Goal: Task Accomplishment & Management: Complete application form

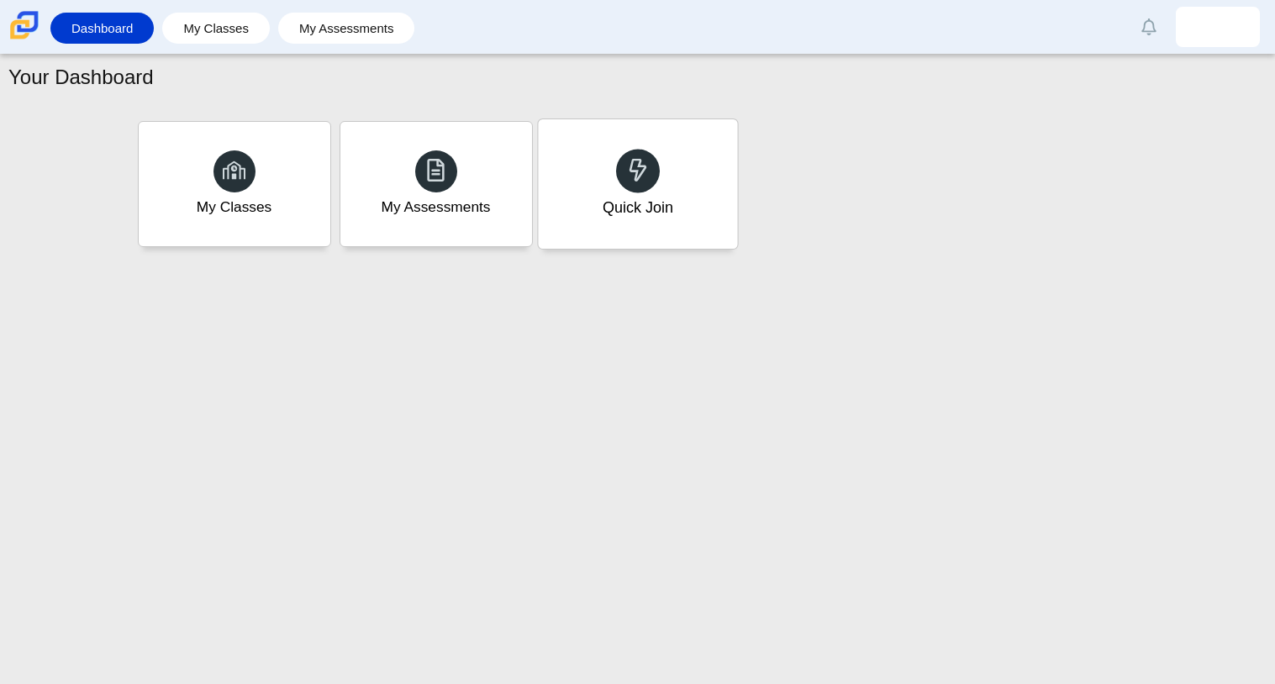
click at [635, 181] on icon at bounding box center [638, 170] width 24 height 24
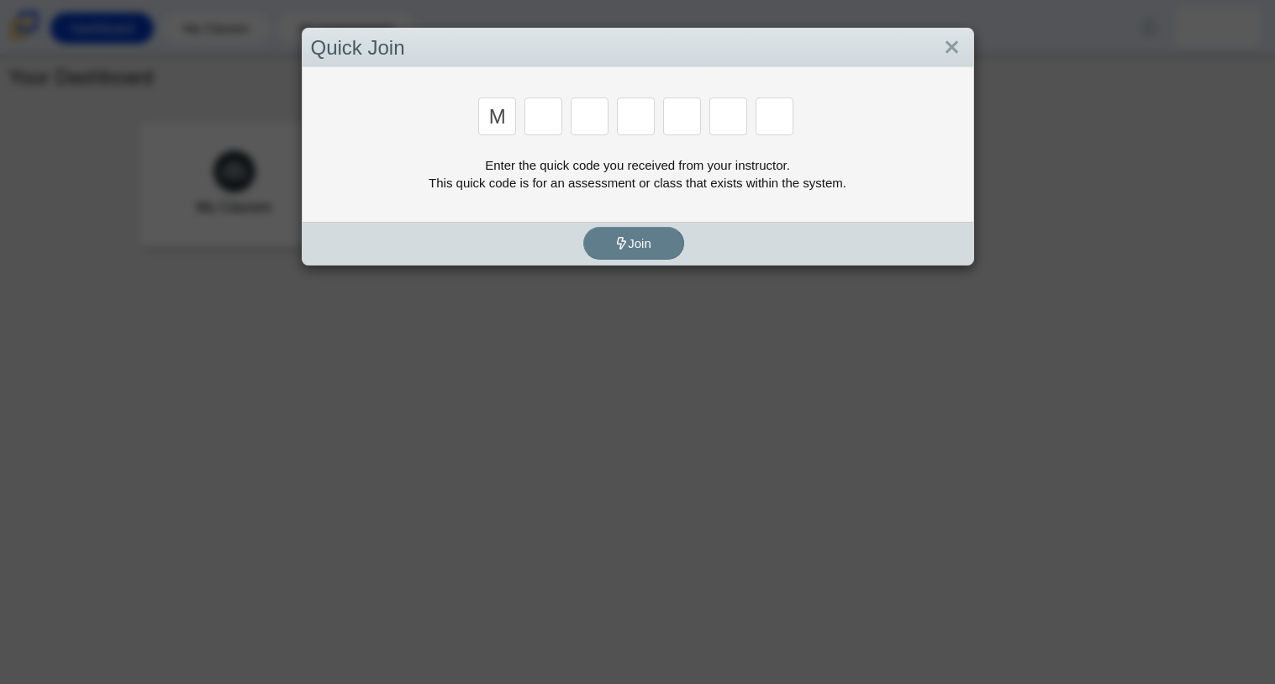
type input "m"
type input "7"
type input "e"
type input "3"
type input "e"
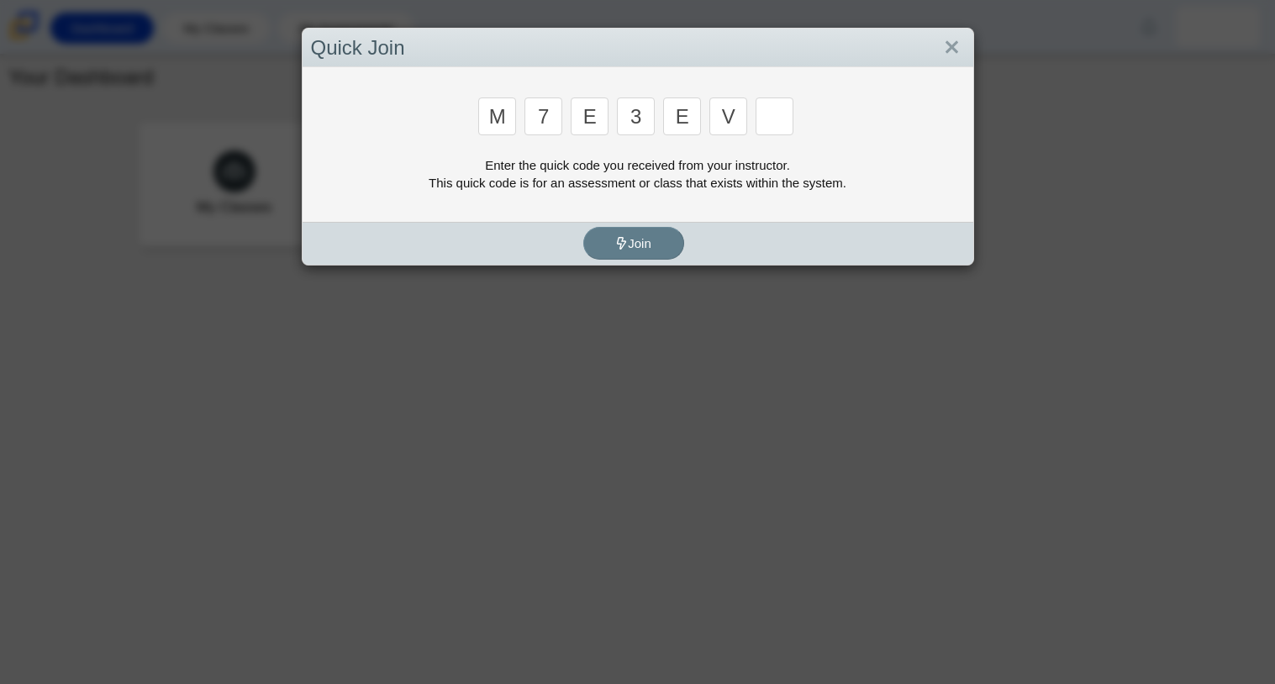
type input "v"
type input "w"
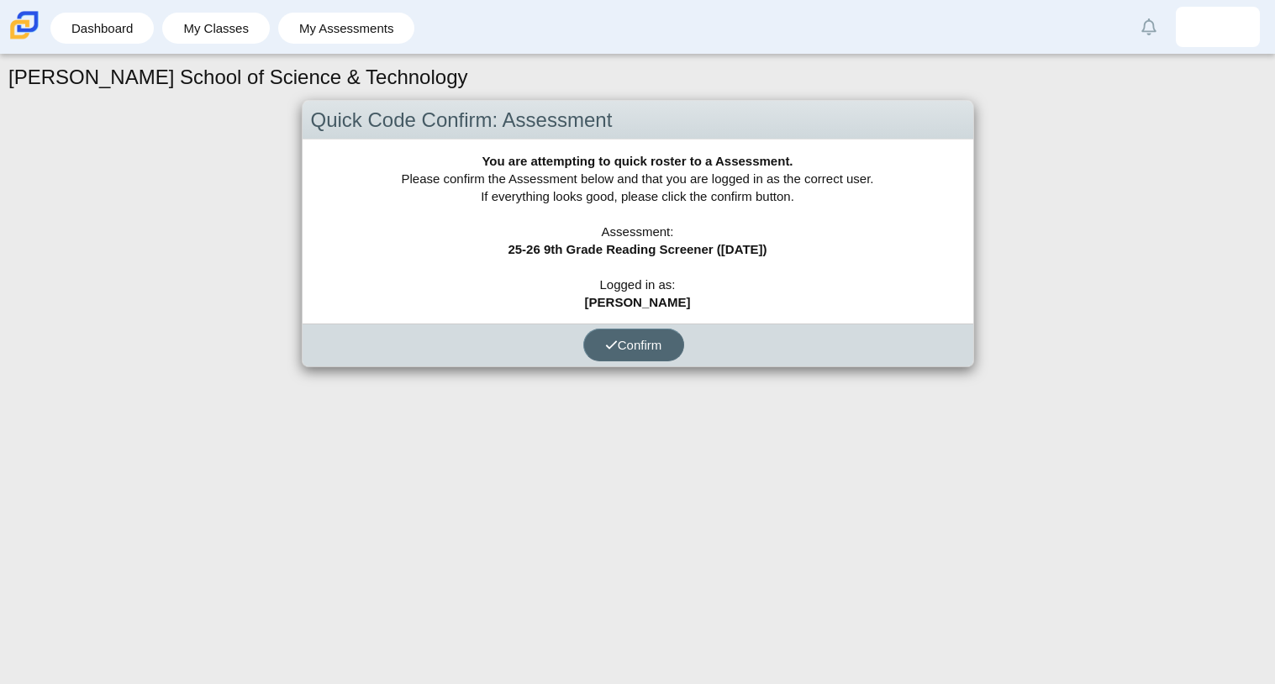
click at [623, 349] on span "Confirm" at bounding box center [633, 345] width 57 height 14
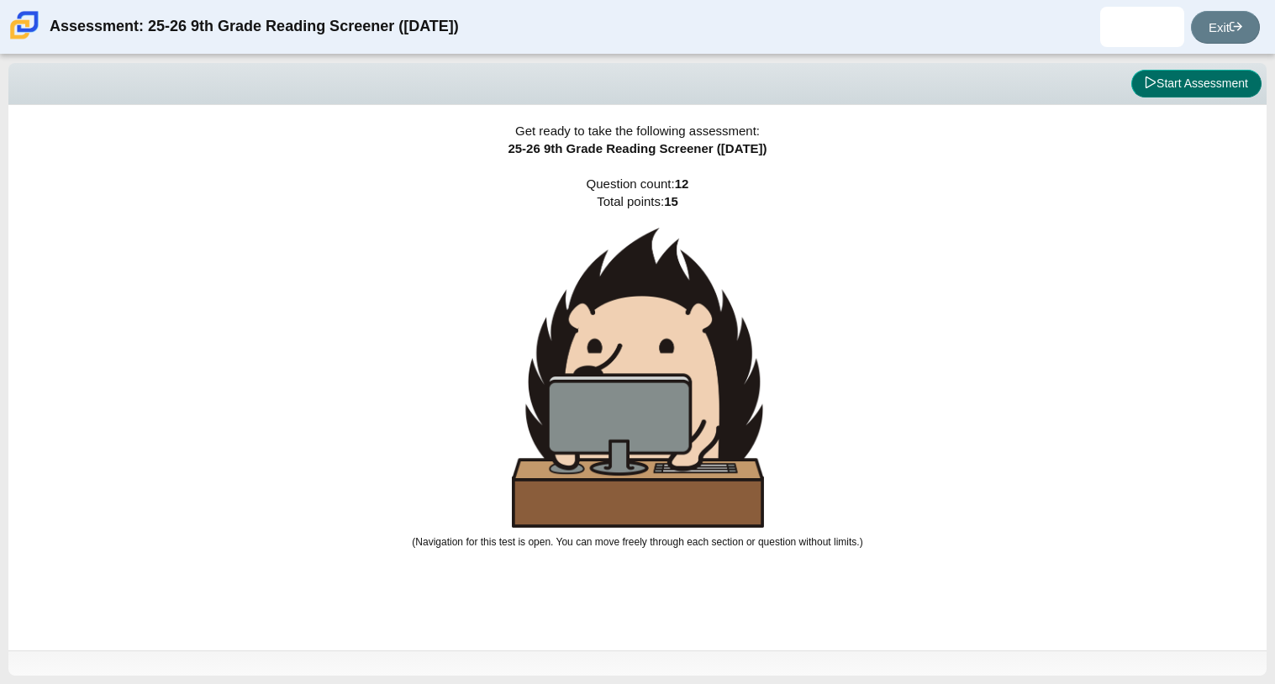
click at [1209, 82] on button "Start Assessment" at bounding box center [1196, 84] width 130 height 29
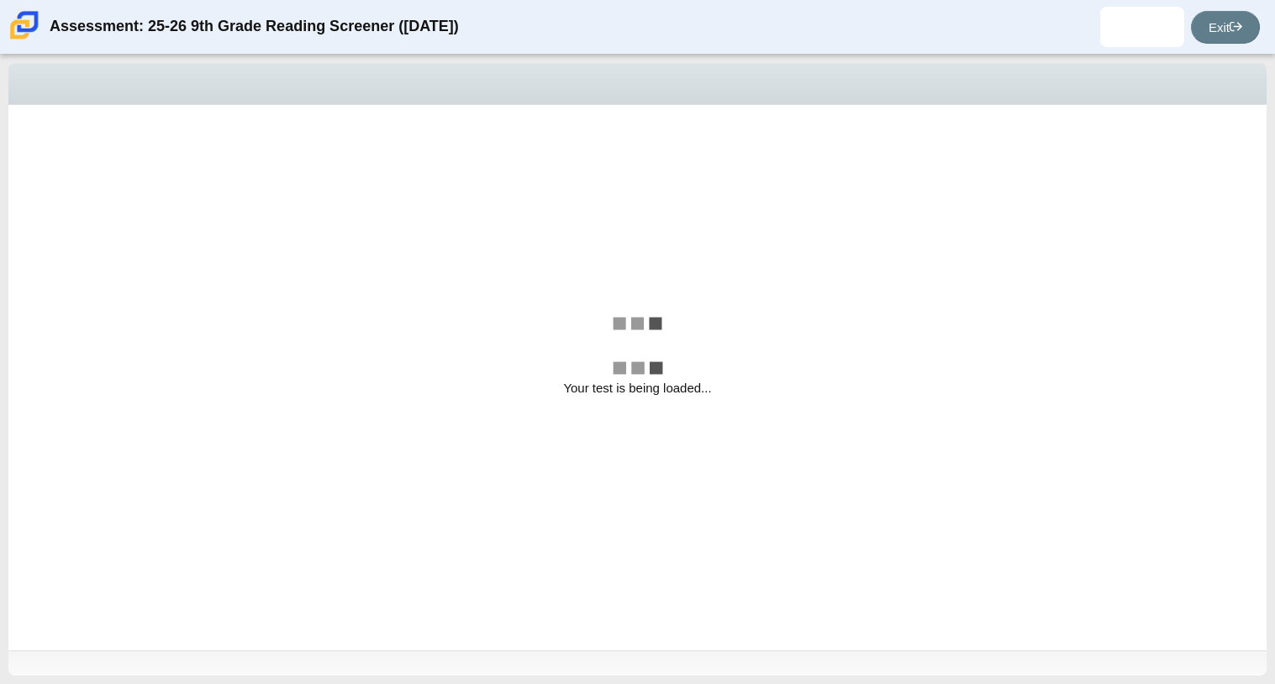
select select "ccc5b315-3c7c-471c-bf90-f22c8299c798"
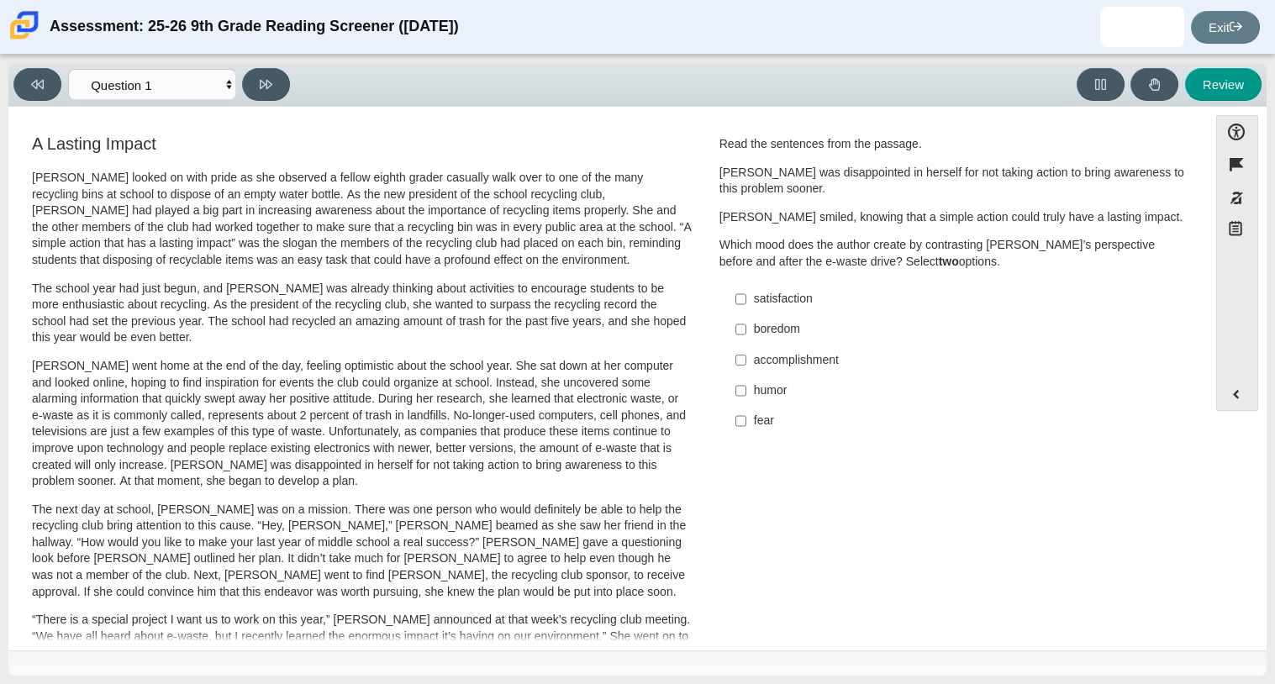
click at [771, 366] on div "accomplishment" at bounding box center [966, 360] width 424 height 17
click at [746, 366] on input "accomplishment accomplishment" at bounding box center [740, 360] width 11 height 30
checkbox input "true"
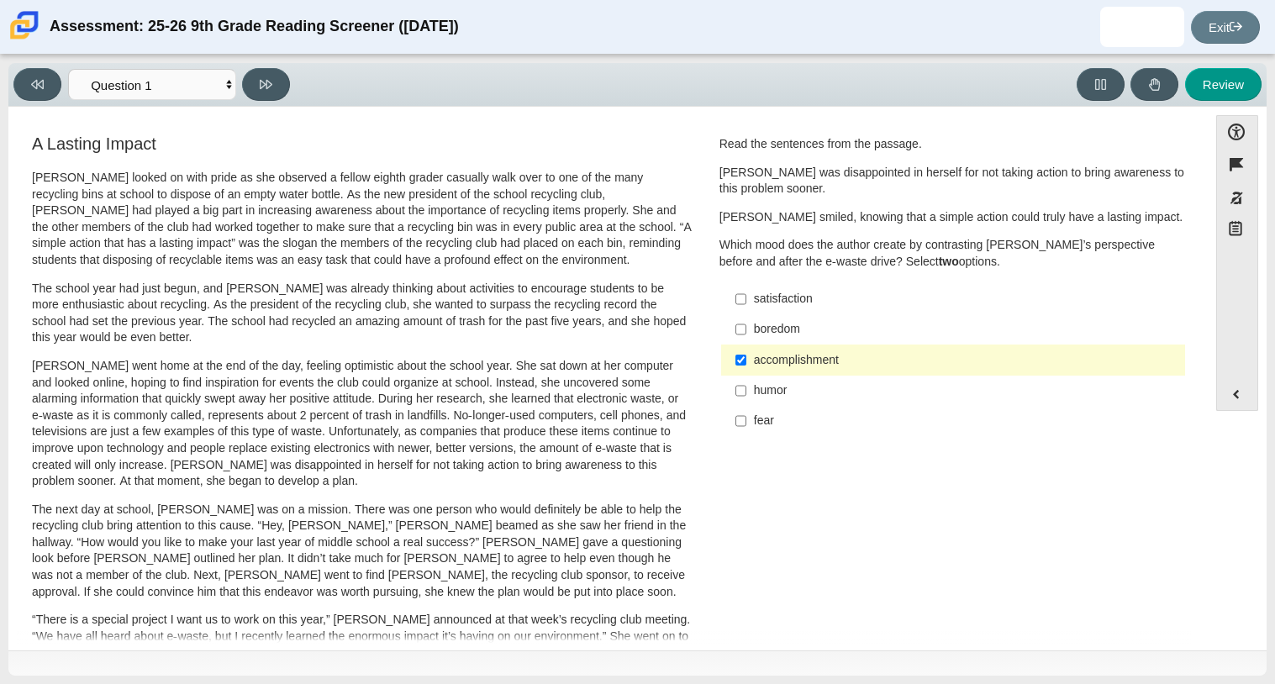
click at [796, 293] on div "satisfaction" at bounding box center [966, 299] width 424 height 17
click at [746, 293] on input "satisfaction satisfaction" at bounding box center [740, 299] width 11 height 30
checkbox input "true"
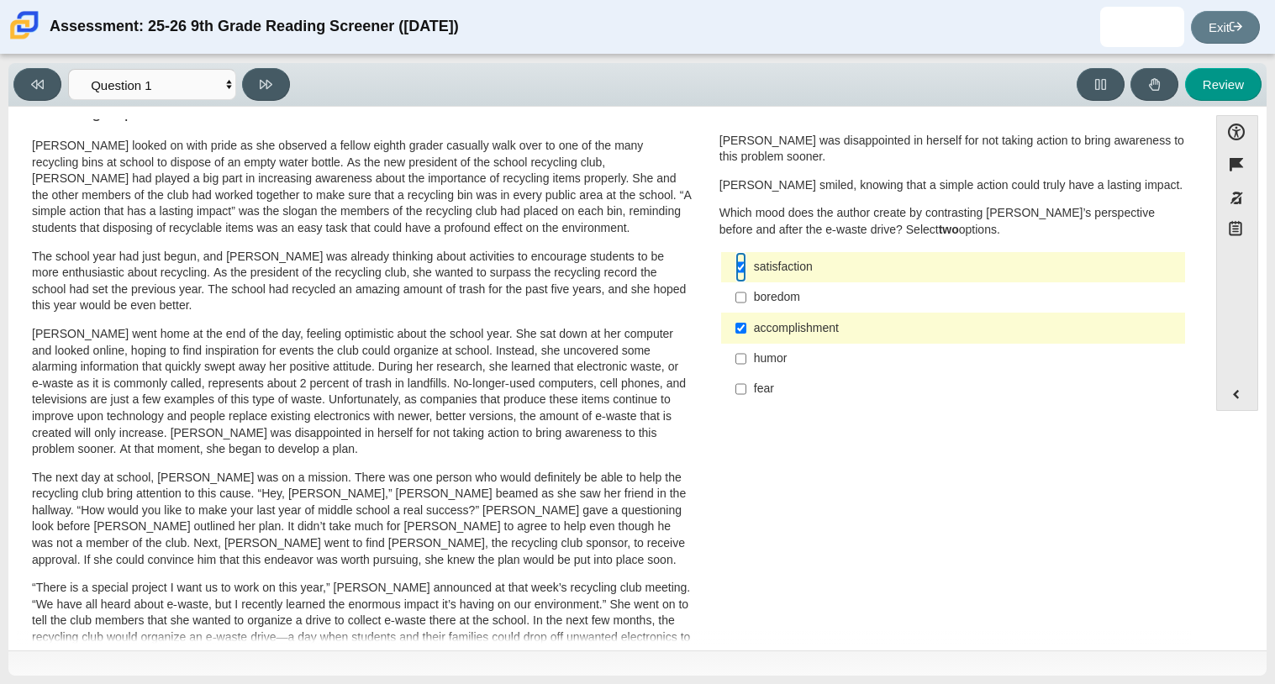
scroll to position [29, 0]
click at [271, 87] on icon at bounding box center [266, 84] width 13 height 13
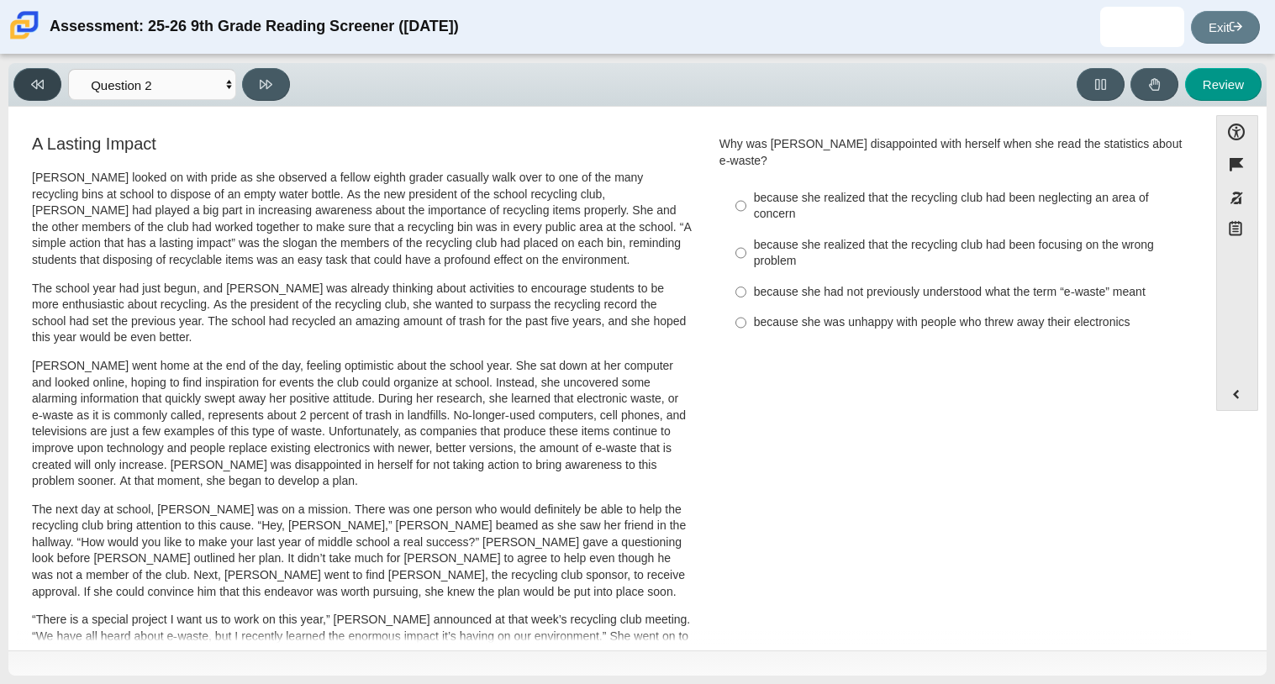
click at [27, 89] on button at bounding box center [37, 84] width 48 height 33
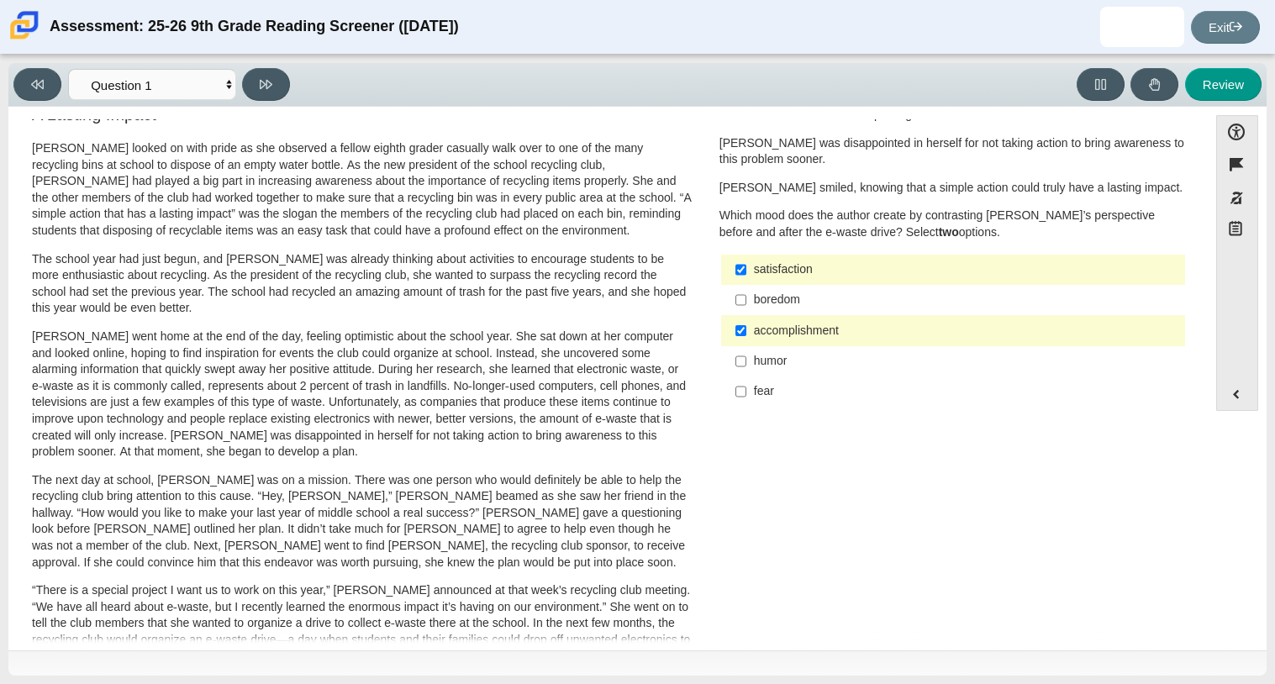
scroll to position [0, 0]
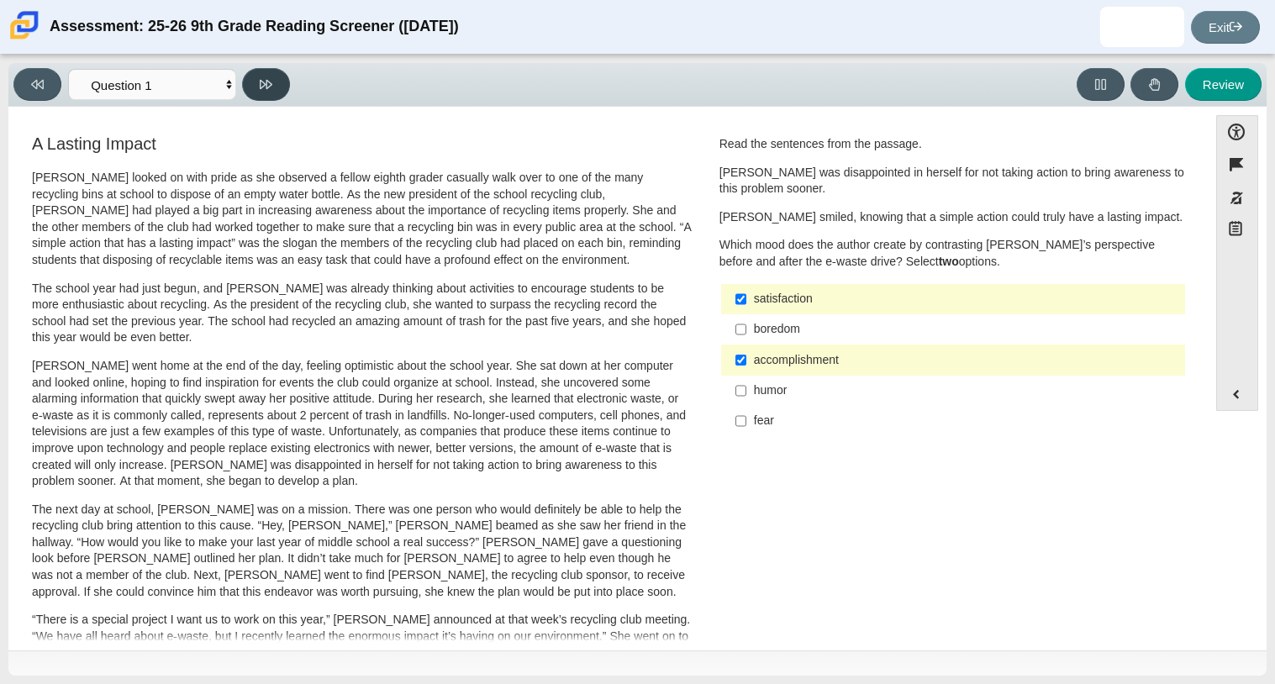
click at [271, 87] on icon at bounding box center [266, 84] width 13 height 13
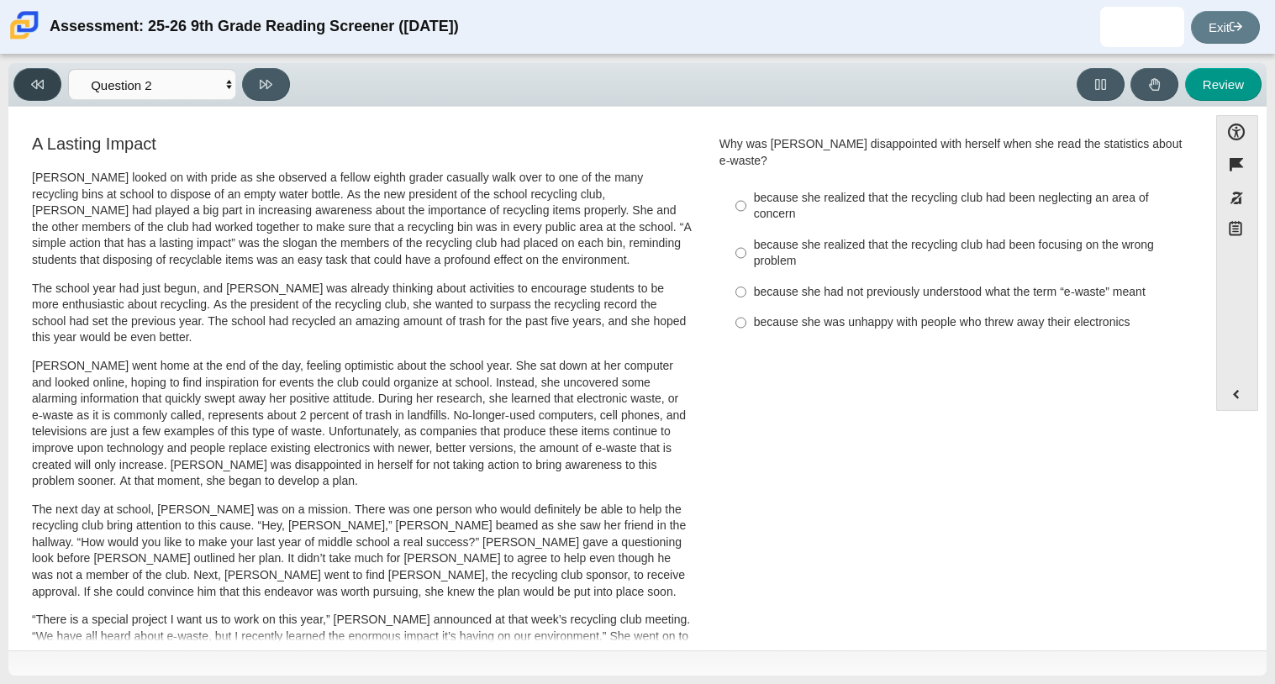
click at [17, 74] on button at bounding box center [37, 84] width 48 height 33
select select "ccc5b315-3c7c-471c-bf90-f22c8299c798"
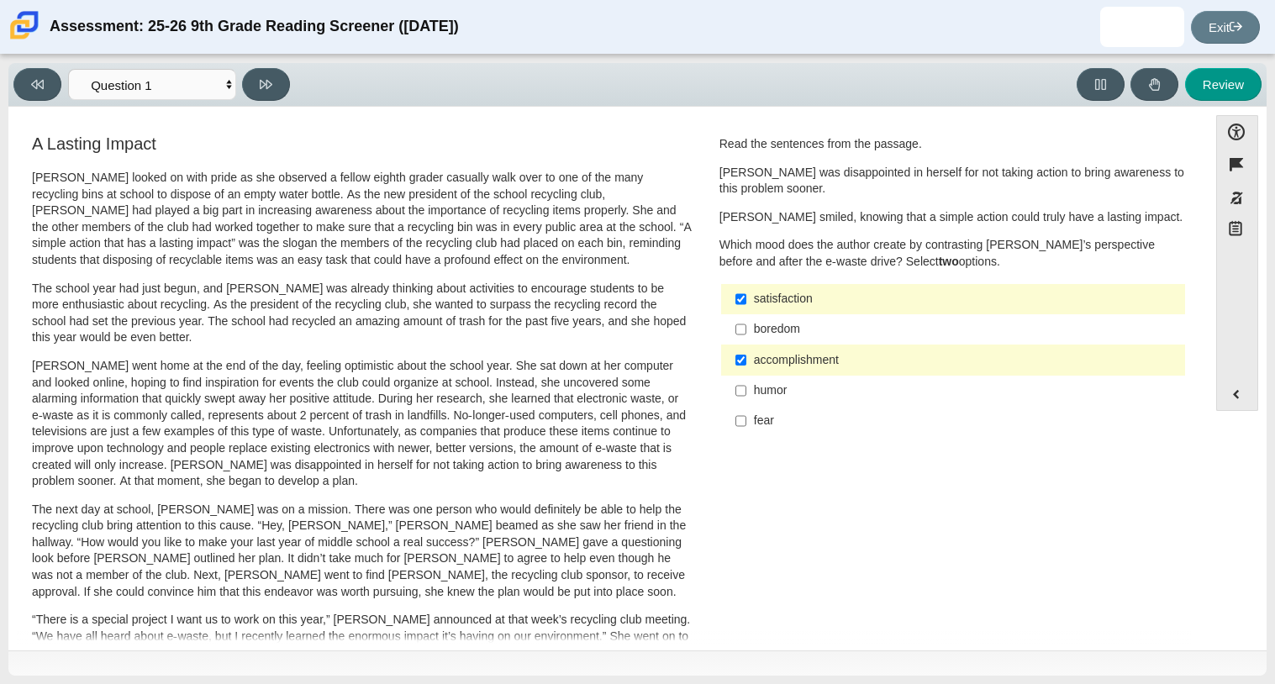
click at [766, 426] on div "fear" at bounding box center [966, 421] width 424 height 17
click at [746, 426] on input "fear fear" at bounding box center [740, 421] width 11 height 30
checkbox input "true"
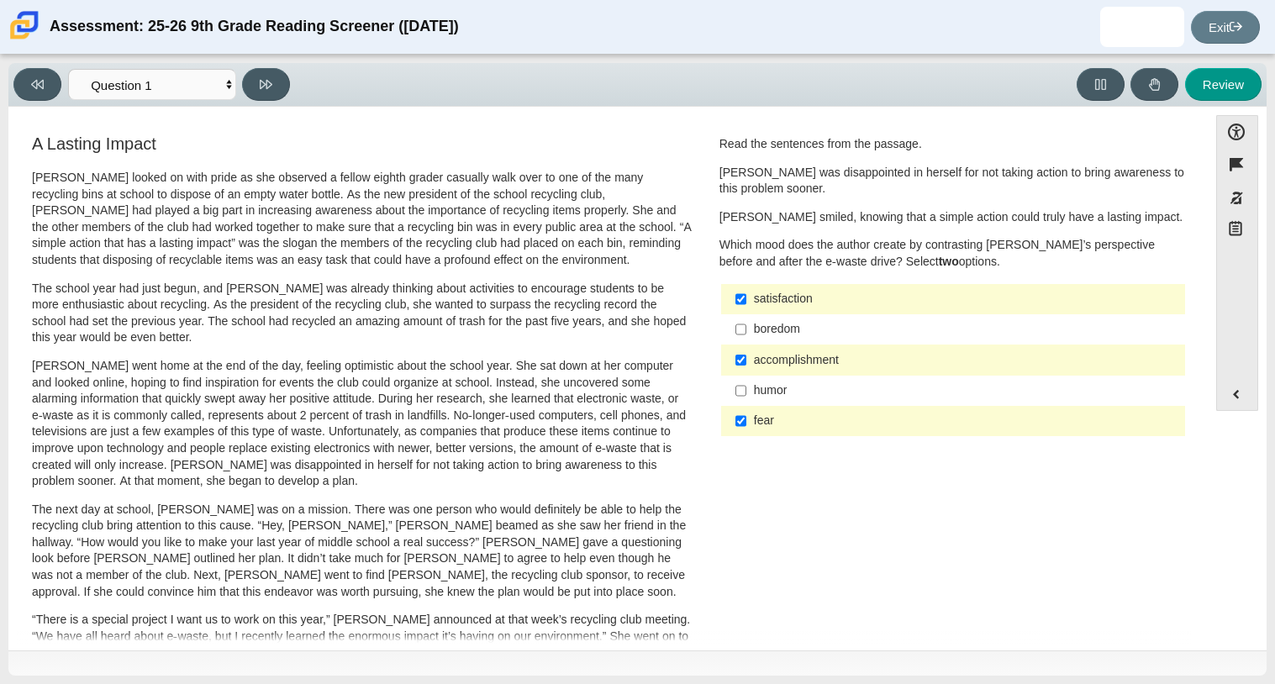
click at [754, 294] on div "satisfaction" at bounding box center [966, 299] width 424 height 17
click at [746, 294] on input "satisfaction satisfaction" at bounding box center [740, 299] width 11 height 30
checkbox input "false"
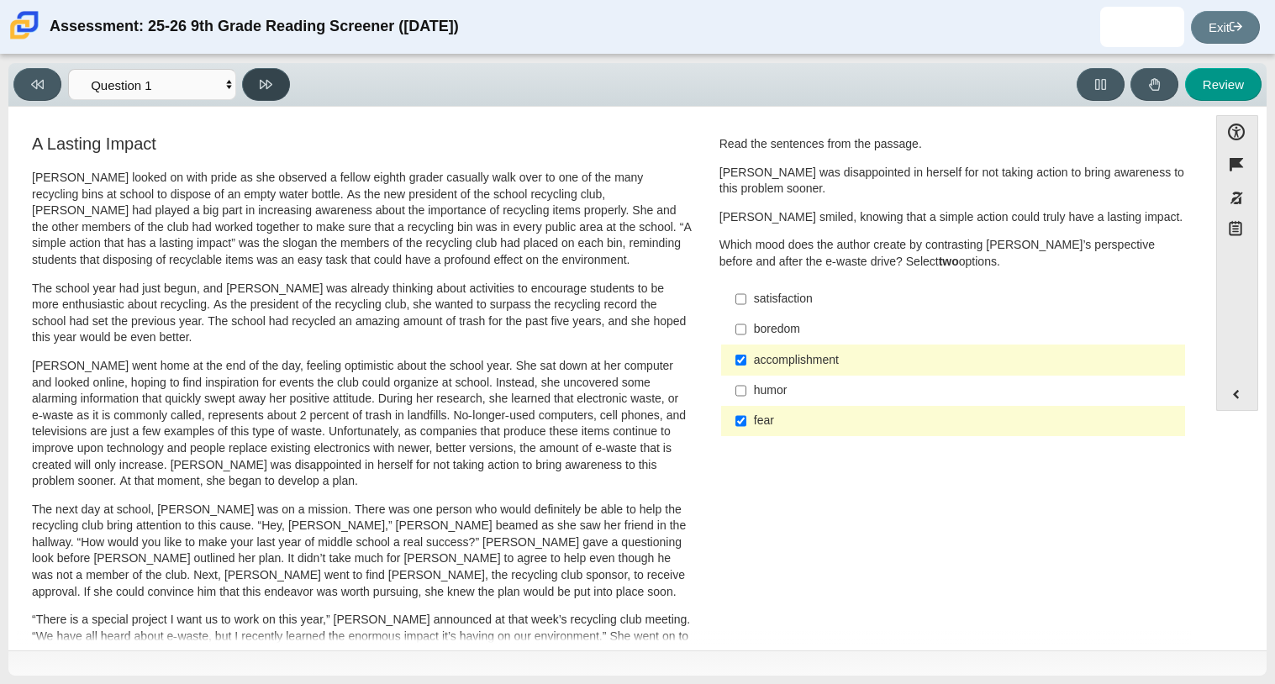
click at [260, 90] on button at bounding box center [266, 84] width 48 height 33
select select "0ff64528-ffd7-428d-b192-babfaadd44e8"
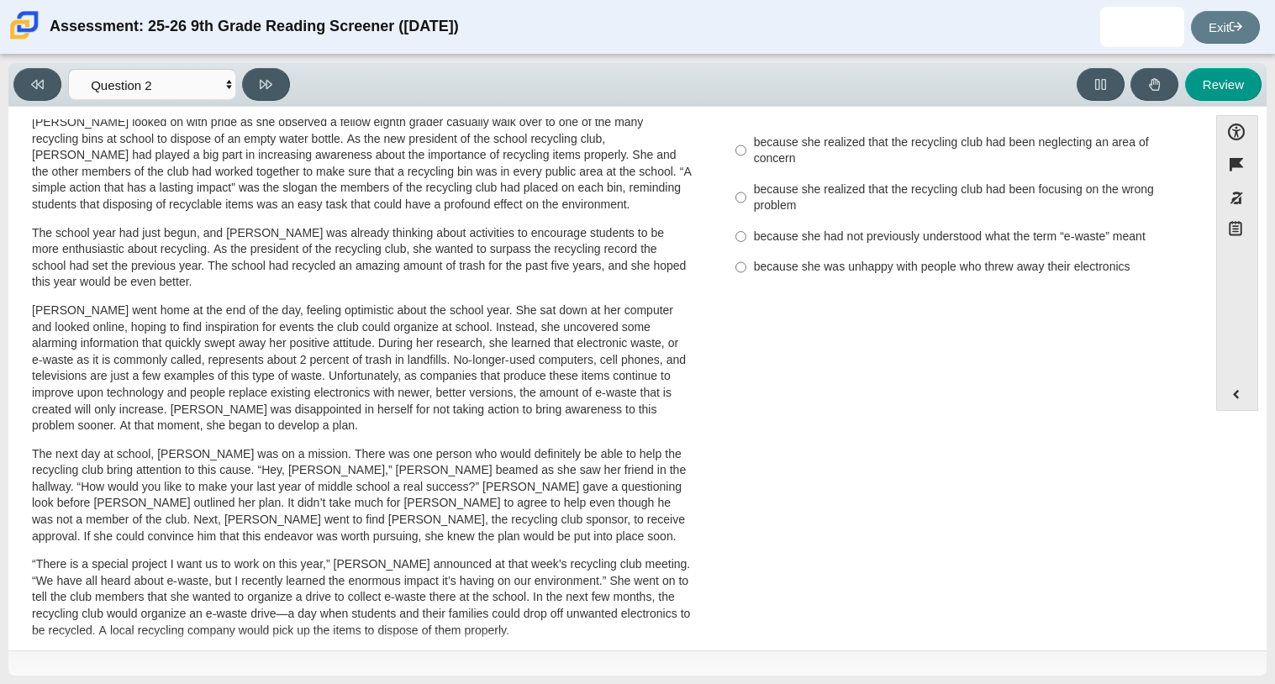
scroll to position [55, 0]
click at [829, 191] on div "because she realized that the recycling club had been focusing on the wrong pro…" at bounding box center [966, 198] width 424 height 33
click at [746, 191] on input "because she realized that the recycling club had been focusing on the wrong pro…" at bounding box center [740, 198] width 11 height 47
radio input "true"
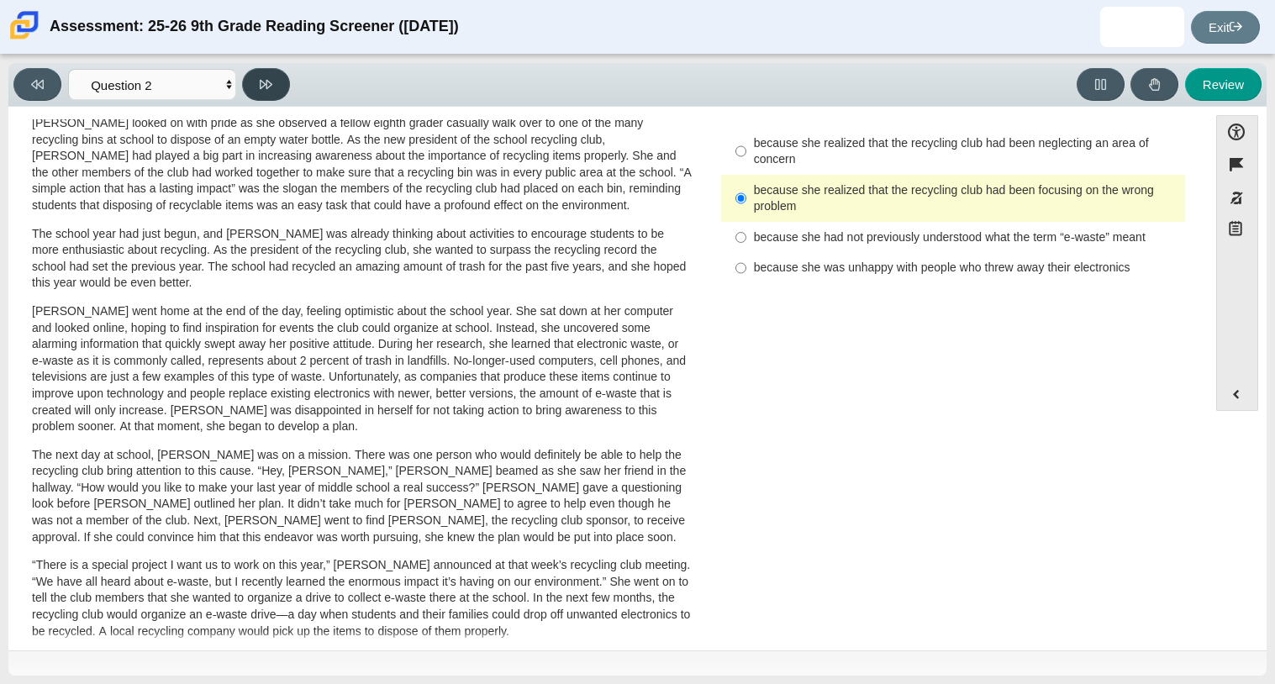
click at [271, 85] on icon at bounding box center [266, 84] width 13 height 13
select select "7ce3d843-6974-4858-901c-1ff39630e843"
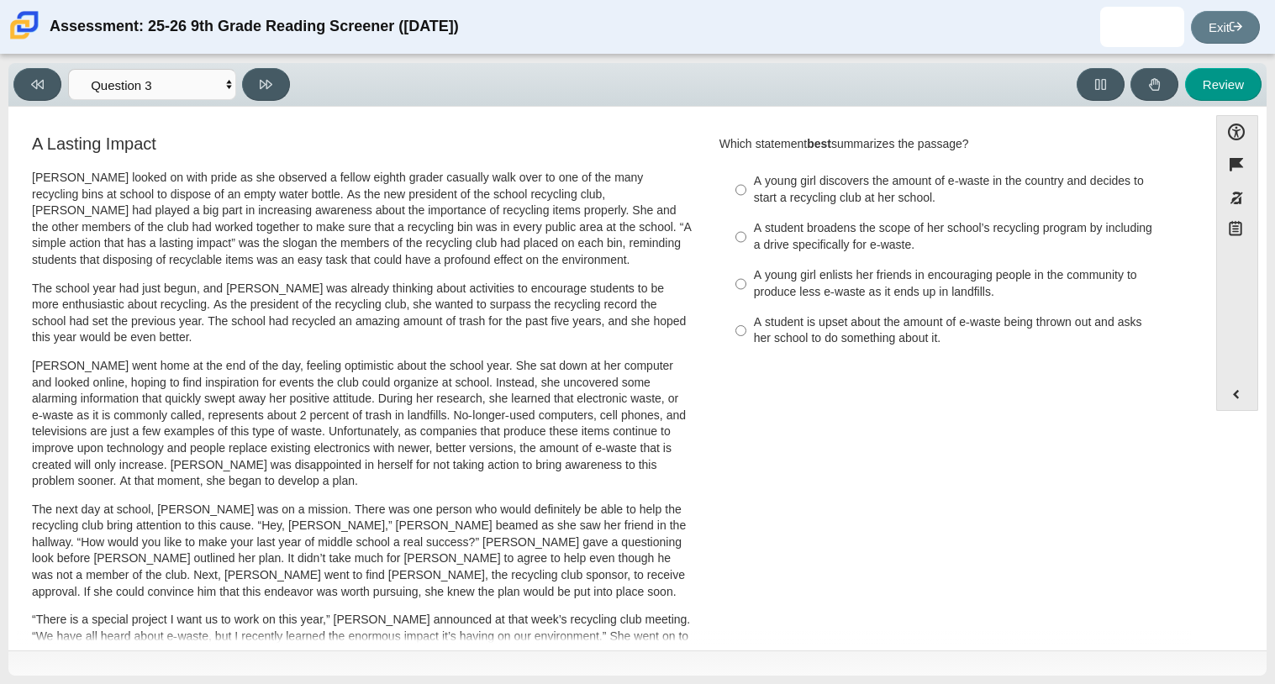
click at [754, 174] on div "A young girl discovers the amount of e-waste in the country and decides to star…" at bounding box center [966, 189] width 424 height 33
click at [746, 174] on input "A young girl discovers the amount of e-waste in the country and decides to star…" at bounding box center [740, 189] width 11 height 47
radio input "true"
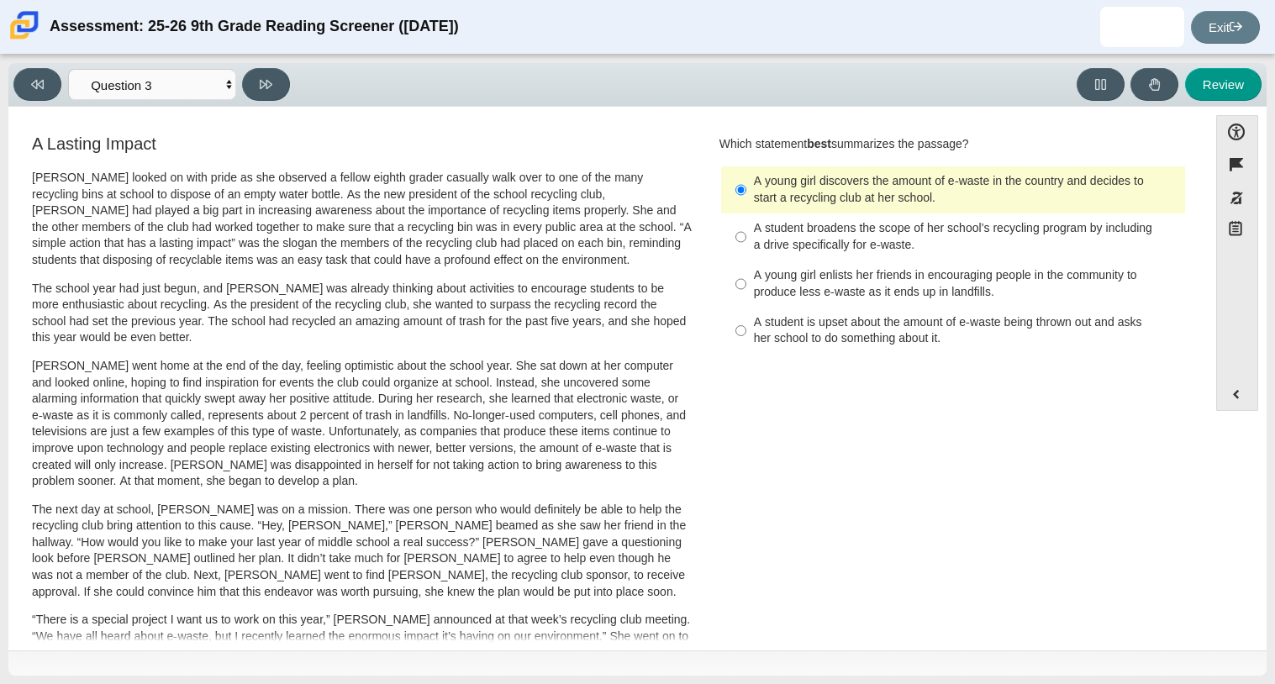
click at [817, 242] on div "A student broadens the scope of her school’s recycling program by including a d…" at bounding box center [966, 236] width 424 height 33
click at [746, 242] on input "A student broadens the scope of her school’s recycling program by including a d…" at bounding box center [740, 236] width 11 height 47
radio input "true"
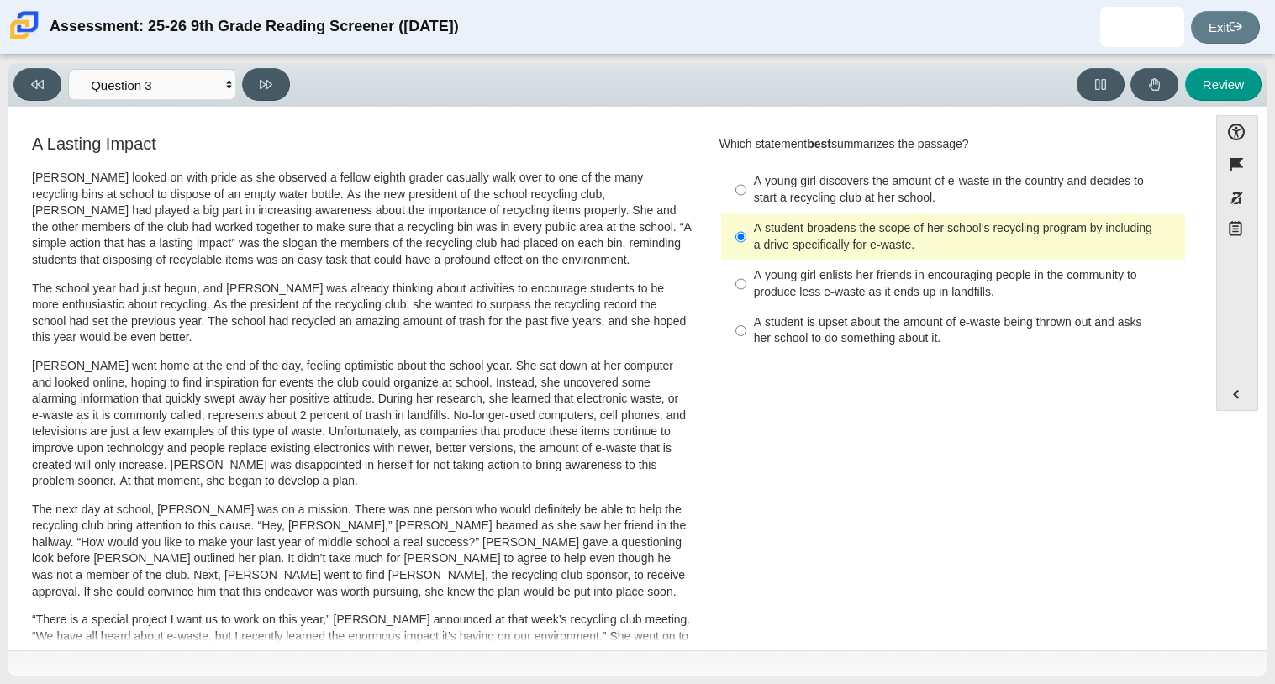
click at [769, 294] on div "A young girl enlists her friends in encouraging people in the community to prod…" at bounding box center [966, 283] width 424 height 33
click at [746, 294] on input "A young girl enlists her friends in encouraging people in the community to prod…" at bounding box center [740, 283] width 11 height 47
radio input "true"
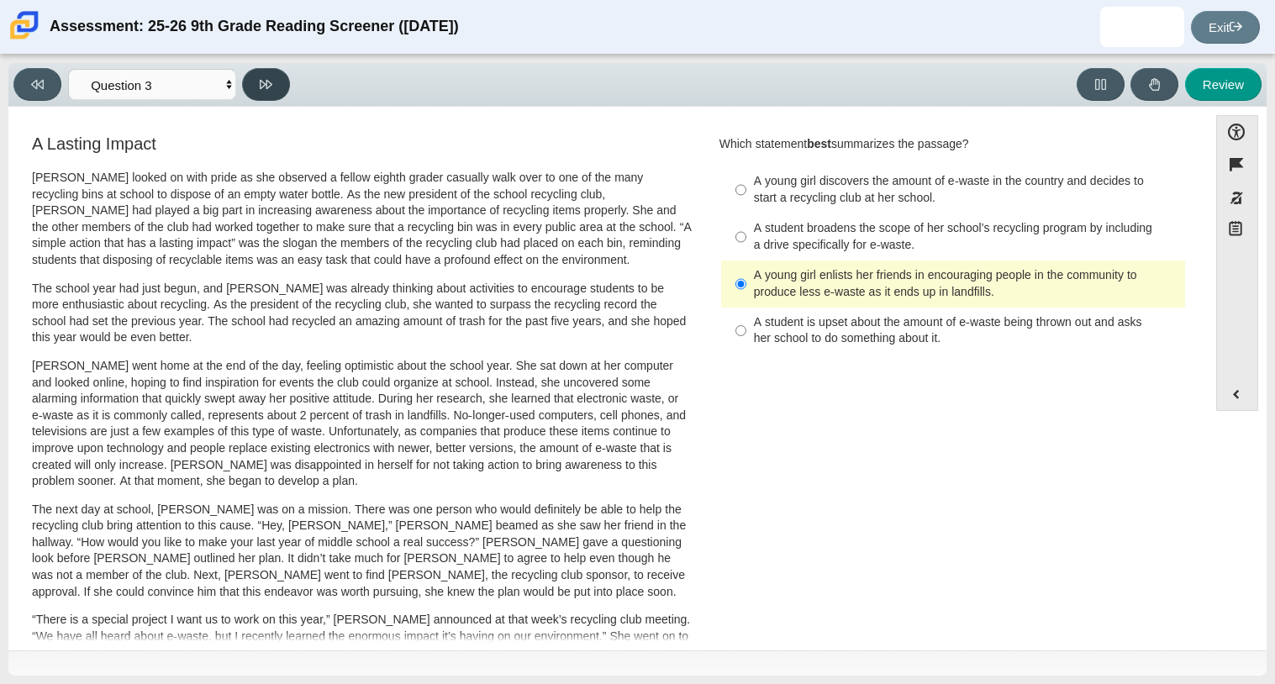
click at [265, 74] on button at bounding box center [266, 84] width 48 height 33
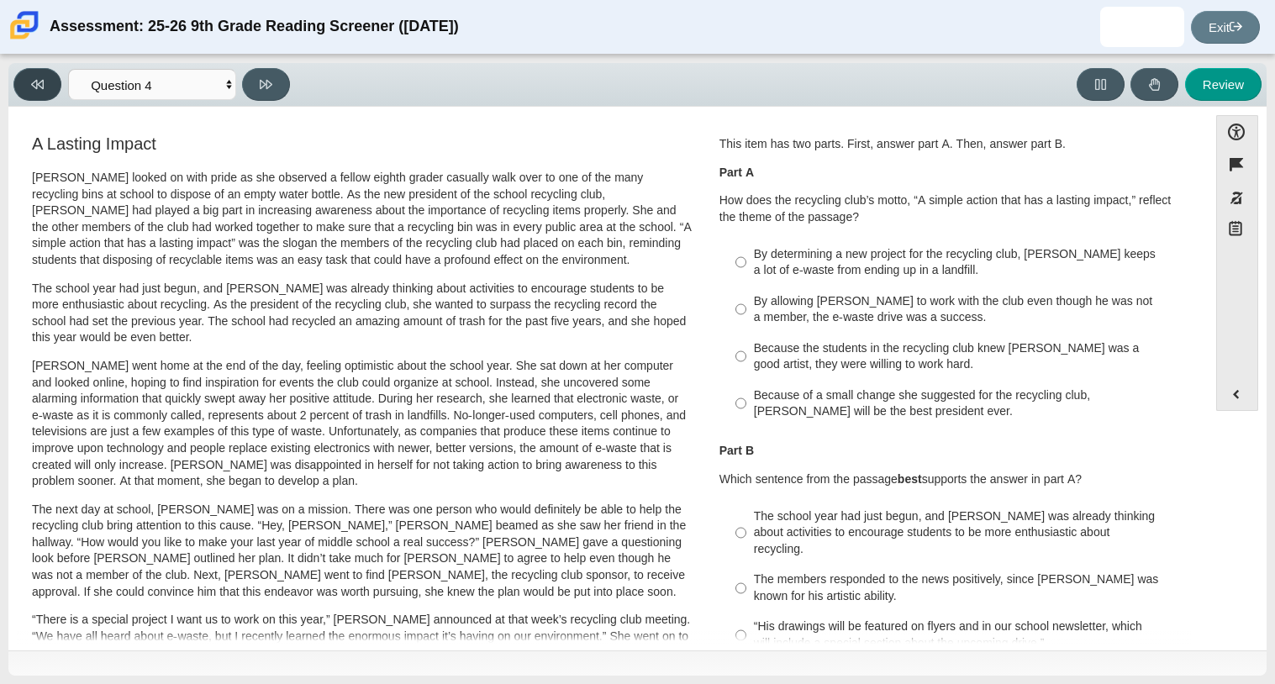
click at [39, 93] on button at bounding box center [37, 84] width 48 height 33
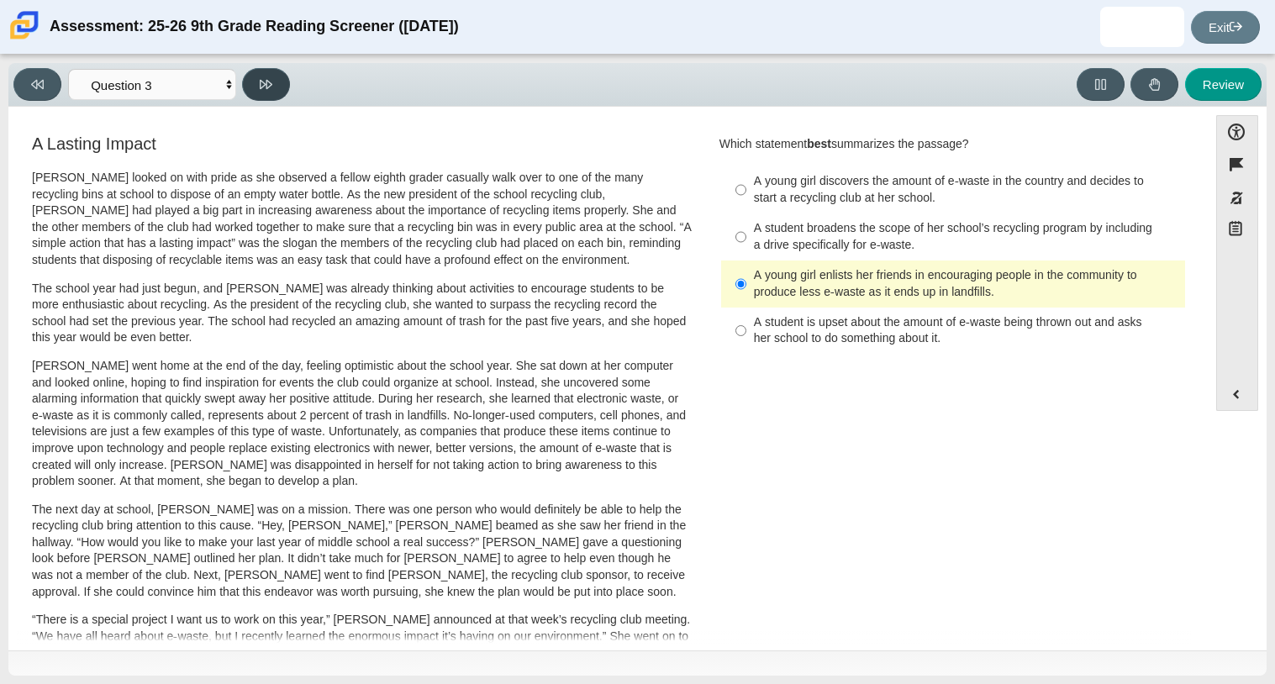
click at [285, 75] on button at bounding box center [266, 84] width 48 height 33
select select "ca9ea0f1-49c5-4bd1-83b0-472c18652b42"
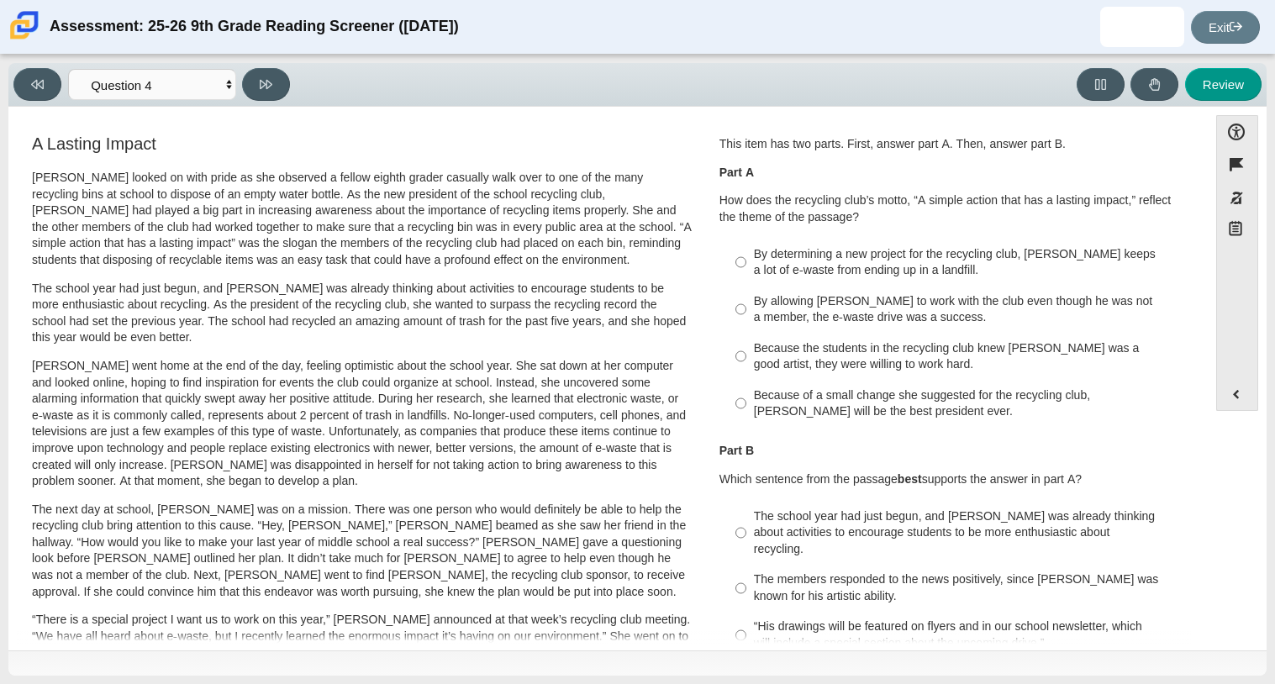
click at [803, 407] on div "Because of a small change she suggested for the recycling club, [PERSON_NAME] w…" at bounding box center [966, 403] width 424 height 33
click at [746, 407] on input "Because of a small change she suggested for the recycling club, [PERSON_NAME] w…" at bounding box center [740, 403] width 11 height 47
radio input "true"
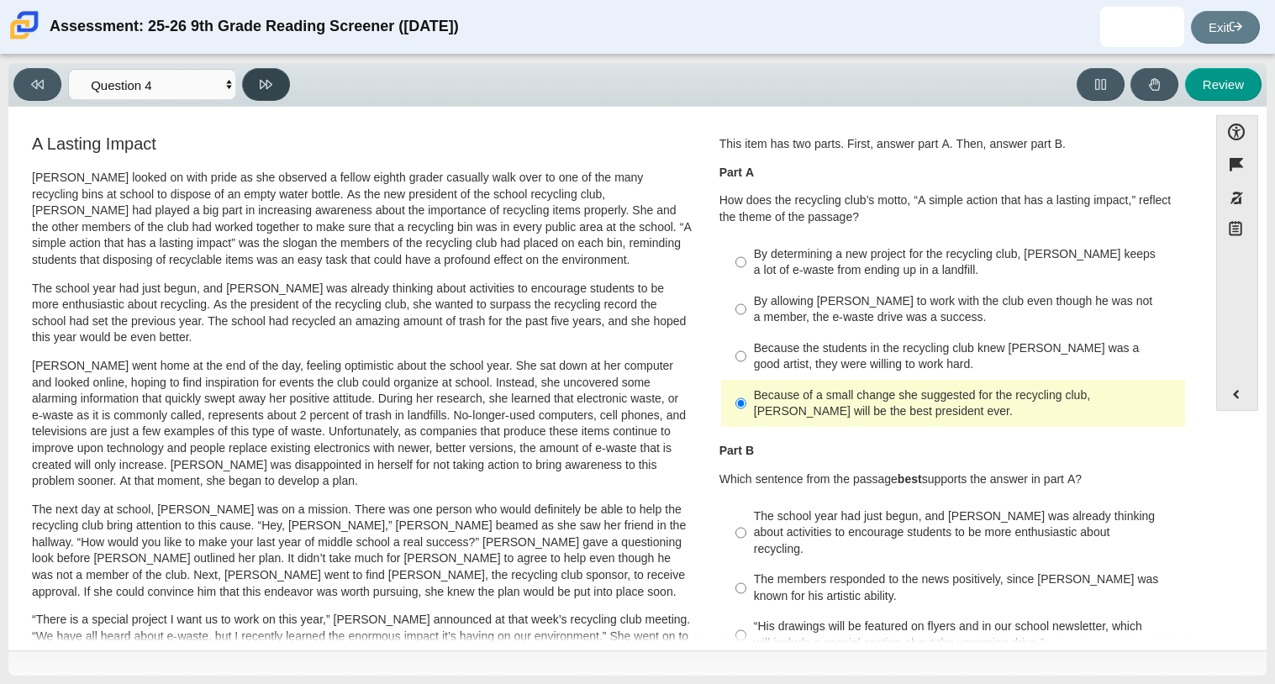
click at [271, 84] on icon at bounding box center [266, 84] width 13 height 13
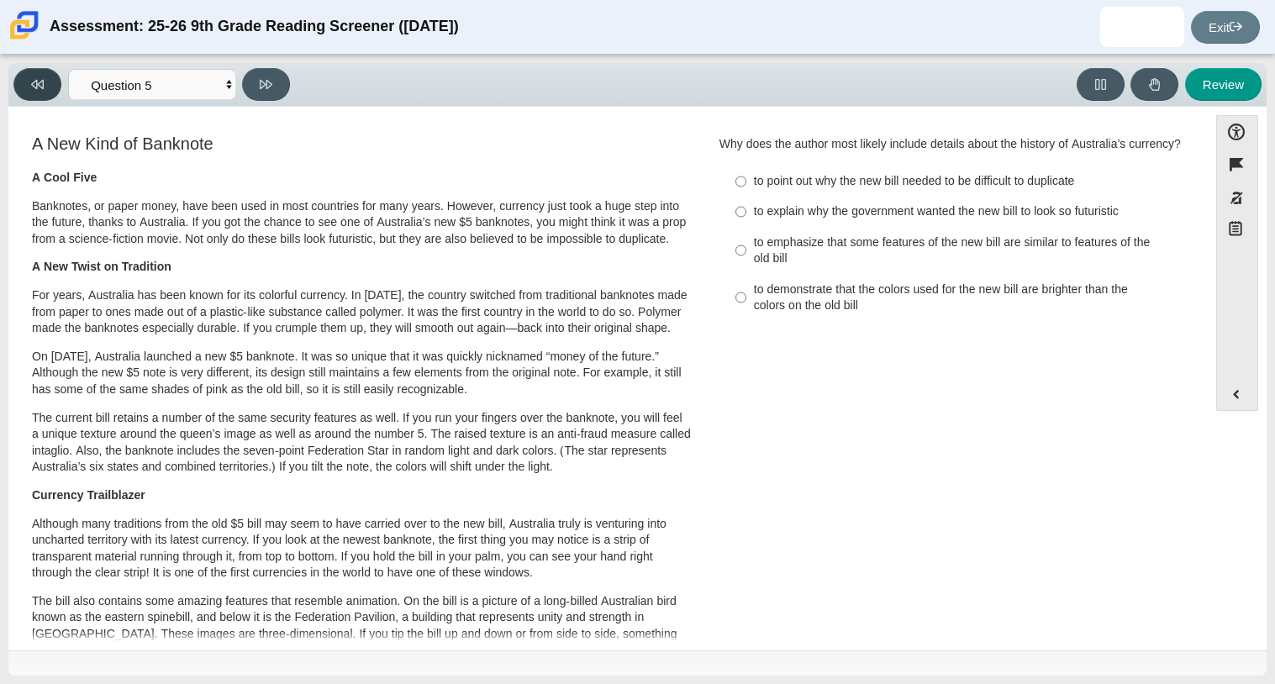
click at [47, 70] on button at bounding box center [37, 84] width 48 height 33
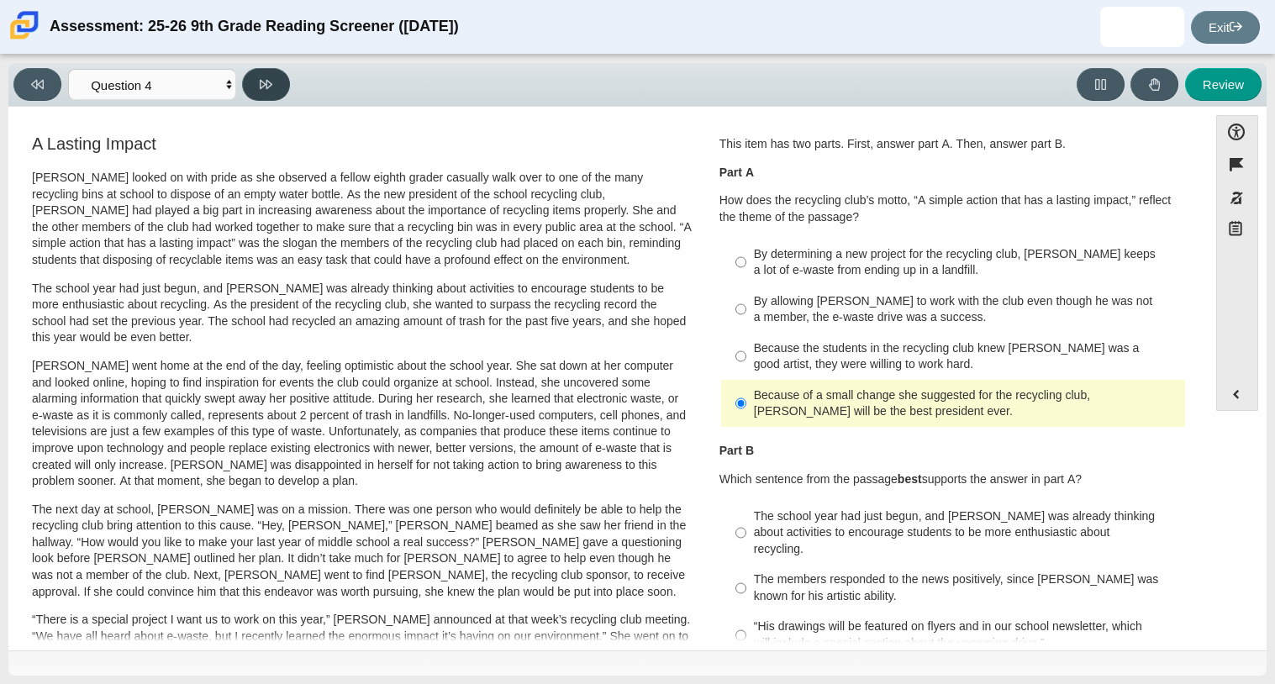
click at [257, 87] on button at bounding box center [266, 84] width 48 height 33
select select "e41f1a79-e29f-4095-8030-a53364015bed"
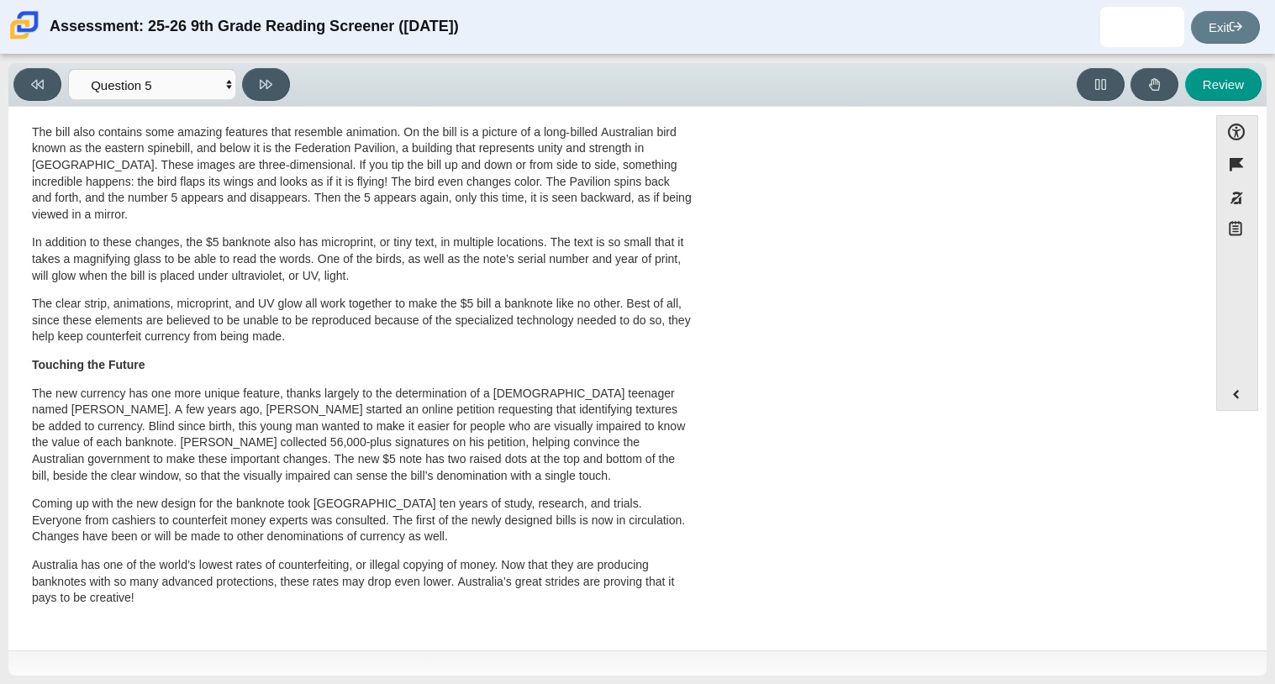
scroll to position [0, 0]
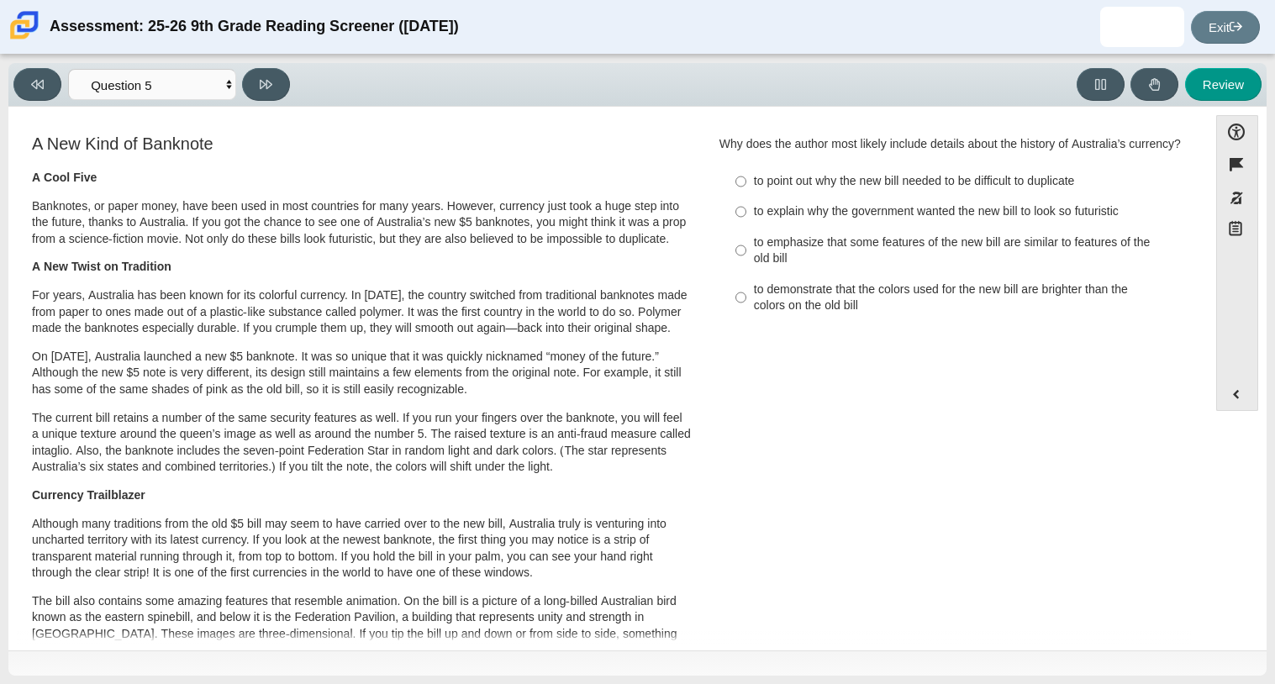
click at [766, 218] on label "to explain why the government wanted the new bill to look so futuristic to expl…" at bounding box center [954, 212] width 461 height 30
click at [746, 218] on input "to explain why the government wanted the new bill to look so futuristic to expl…" at bounding box center [740, 212] width 11 height 30
radio input "true"
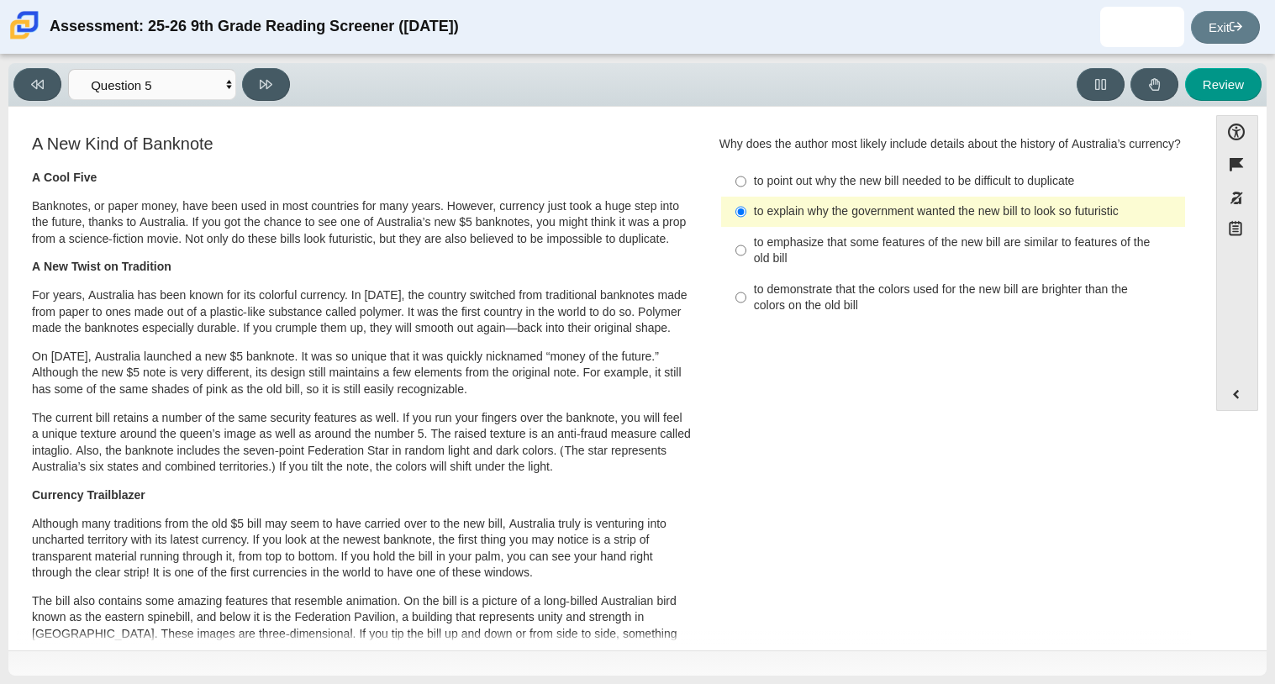
click at [825, 190] on div "to point out why the new bill needed to be difficult to duplicate" at bounding box center [966, 181] width 424 height 17
click at [746, 197] on input "to point out why the new bill needed to be difficult to duplicate to point out …" at bounding box center [740, 181] width 11 height 30
radio input "true"
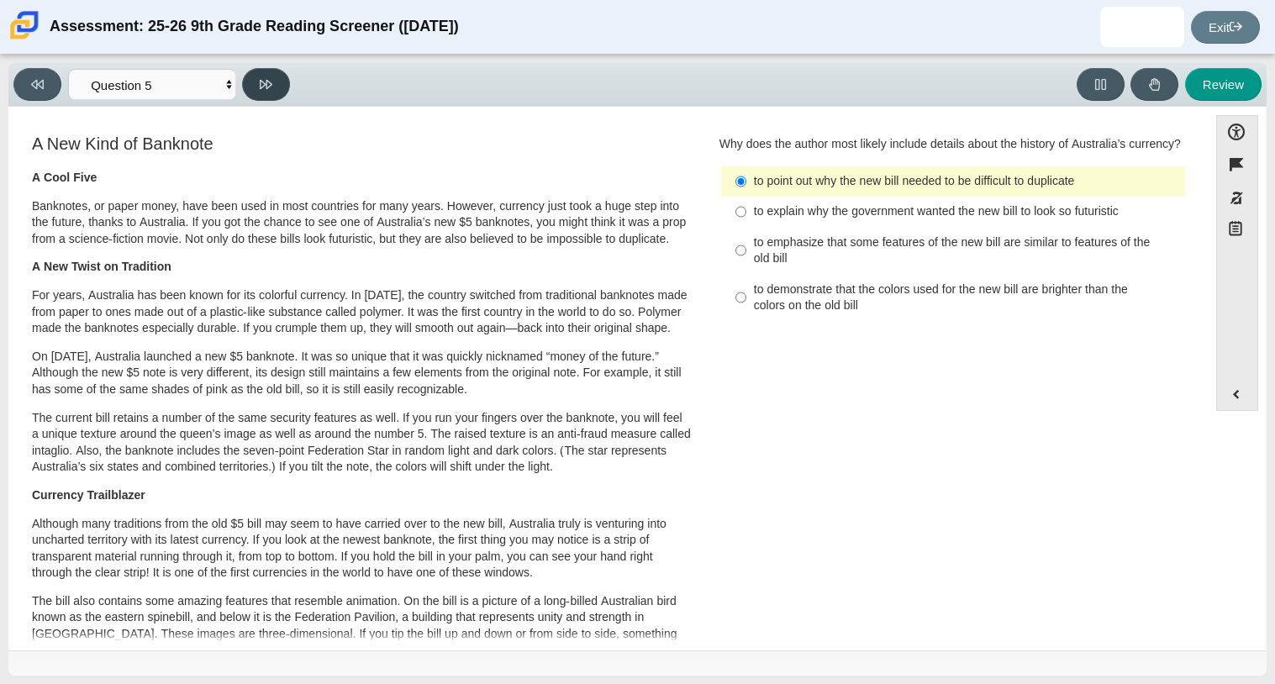
click at [255, 82] on button at bounding box center [266, 84] width 48 height 33
select select "69146e31-7b3d-4a3e-9ce6-f30c24342ae0"
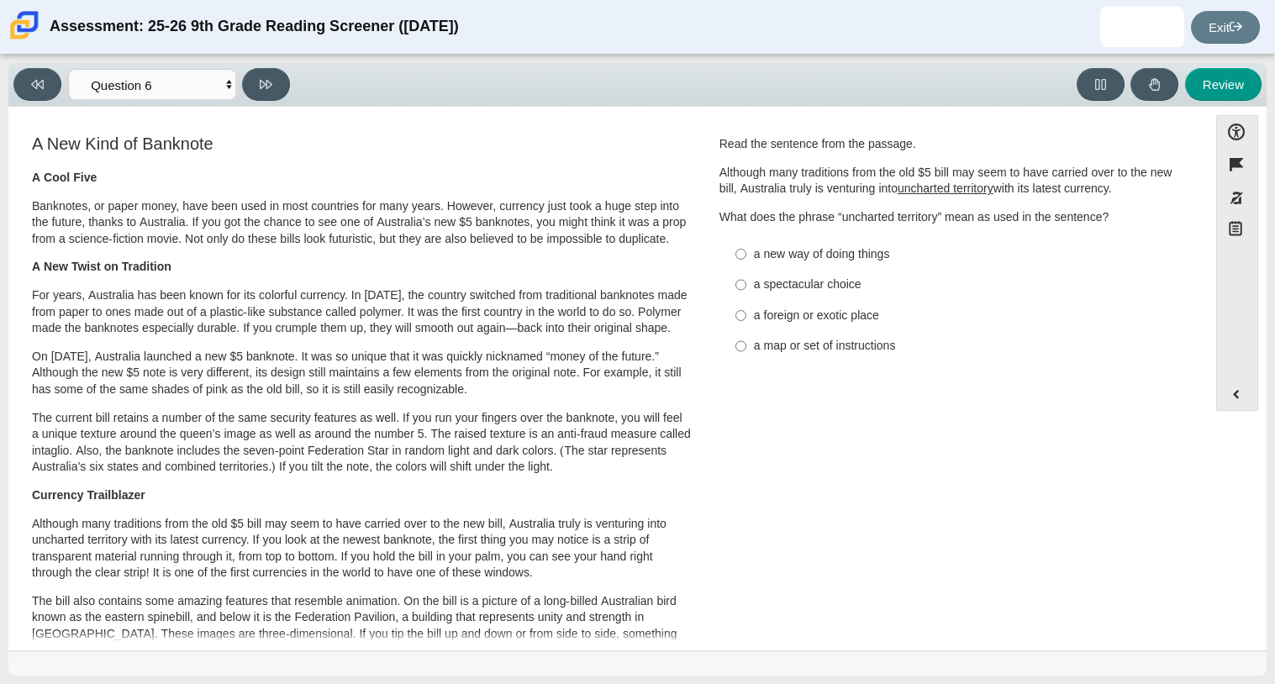
scroll to position [1, 0]
click at [781, 316] on div "a foreign or exotic place" at bounding box center [966, 315] width 424 height 17
click at [746, 316] on input "a foreign or exotic place a foreign or exotic place" at bounding box center [740, 314] width 11 height 30
radio input "true"
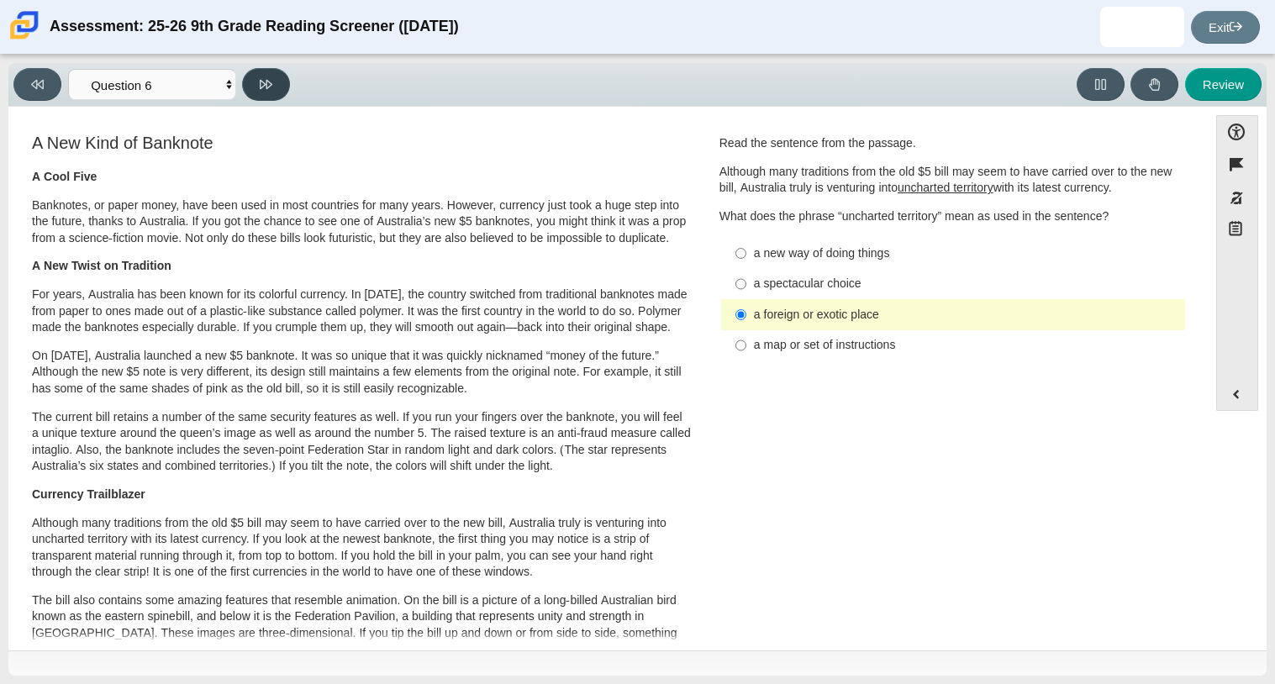
click at [272, 88] on button at bounding box center [266, 84] width 48 height 33
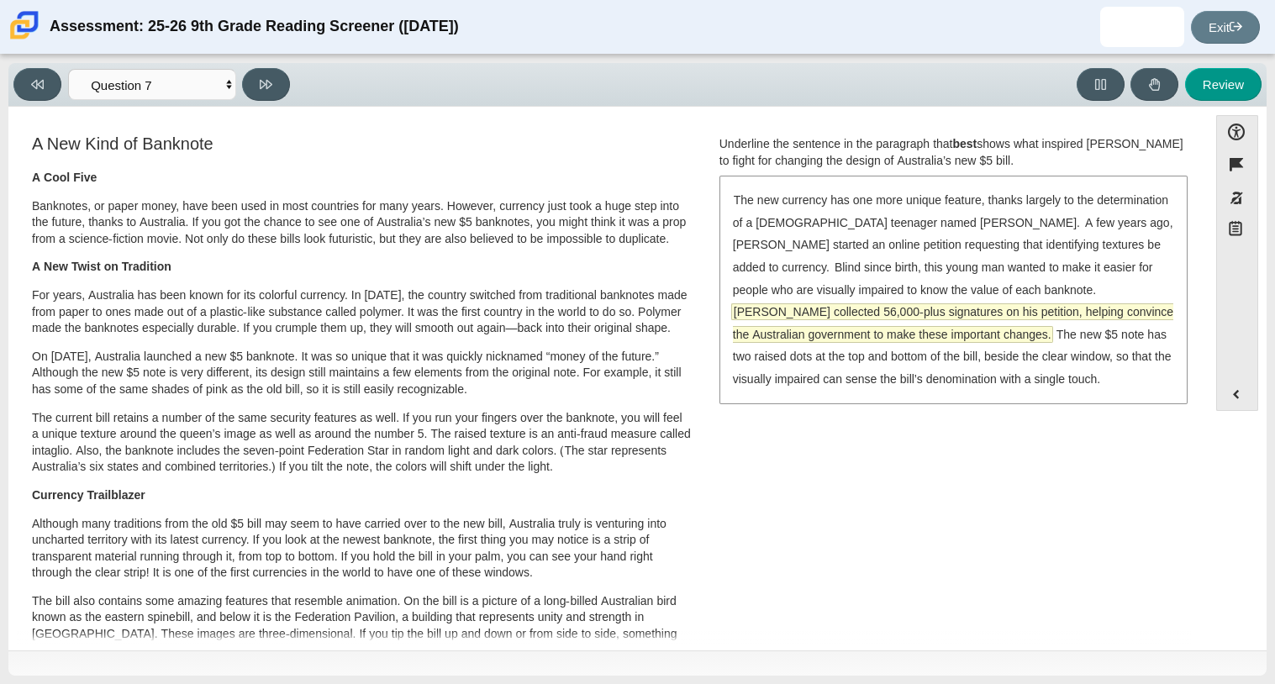
click at [992, 308] on span "[PERSON_NAME] collected 56,000-plus signatures on his petition, helping convinc…" at bounding box center [953, 323] width 440 height 38
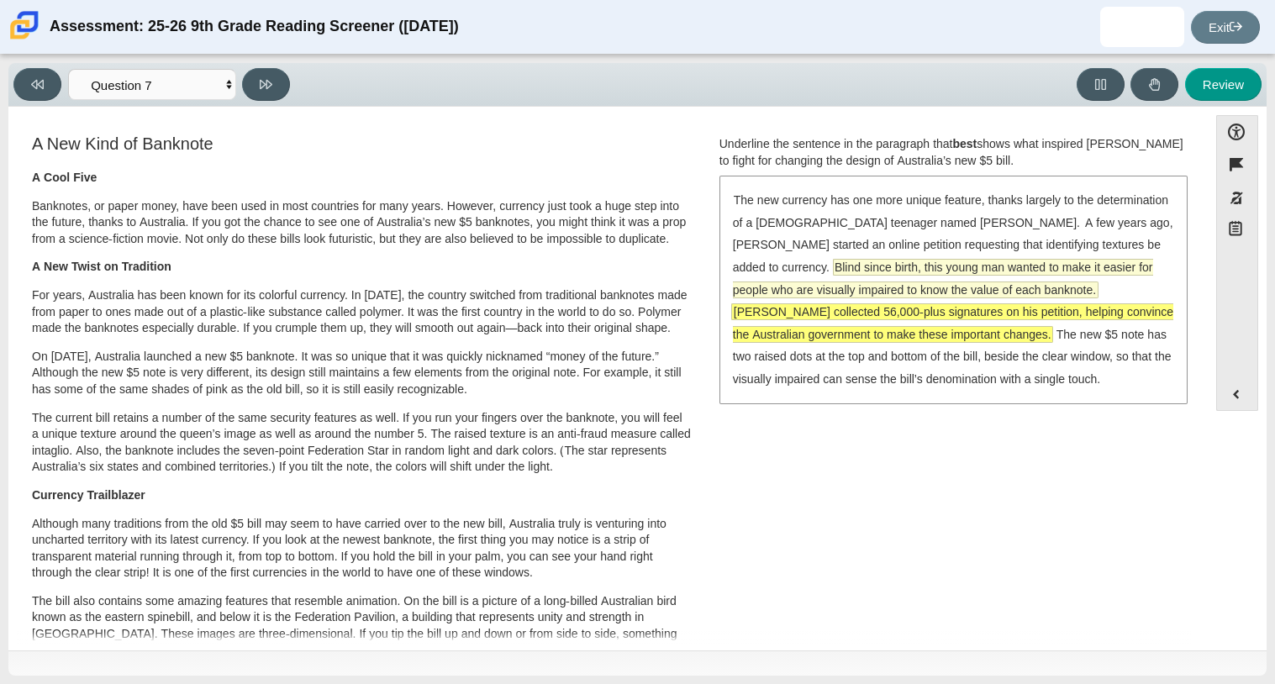
click at [803, 271] on span "Blind since birth, this young man wanted to make it easier for people who are v…" at bounding box center [943, 279] width 420 height 38
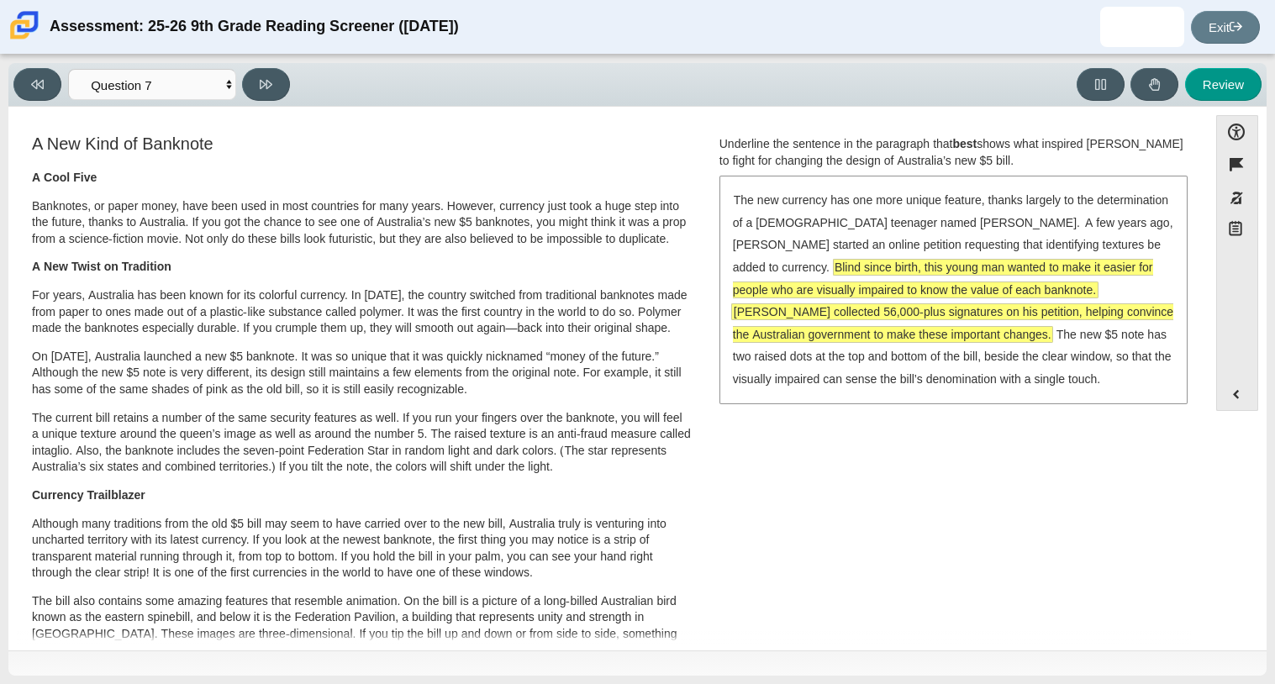
click at [817, 284] on span "Blind since birth, this young man wanted to make it easier for people who are v…" at bounding box center [943, 279] width 420 height 38
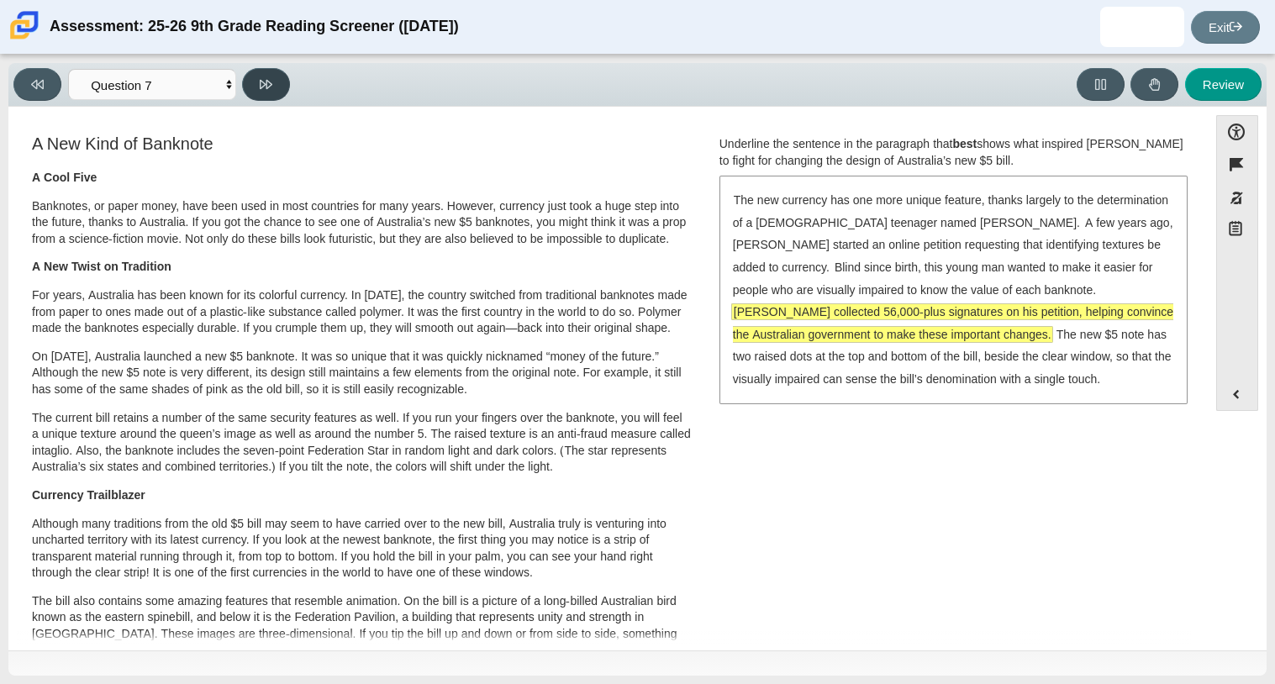
click at [287, 88] on button at bounding box center [266, 84] width 48 height 33
select select "ea8338c2-a6a3-418e-a305-2b963b54a290"
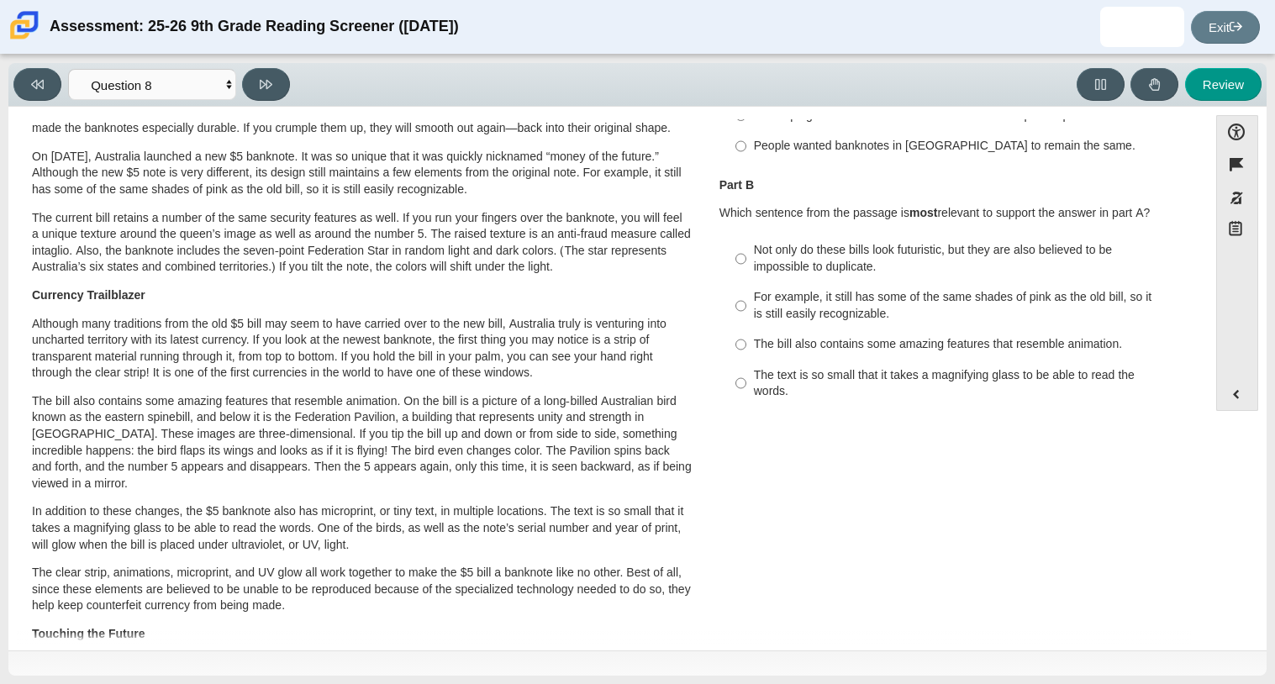
scroll to position [0, 0]
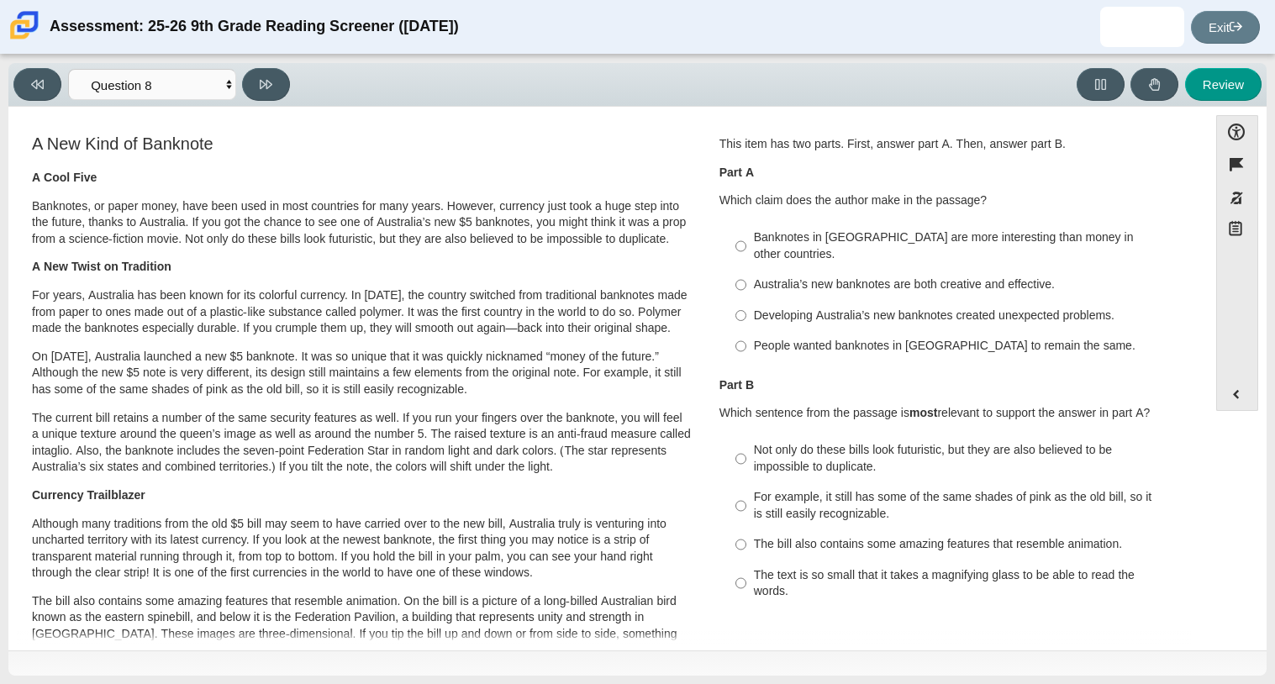
click at [920, 276] on div "Australia’s new banknotes are both creative and effective." at bounding box center [966, 284] width 424 height 17
click at [746, 270] on input "Australia’s new banknotes are both creative and effective. Australia’s new bank…" at bounding box center [740, 285] width 11 height 30
radio input "true"
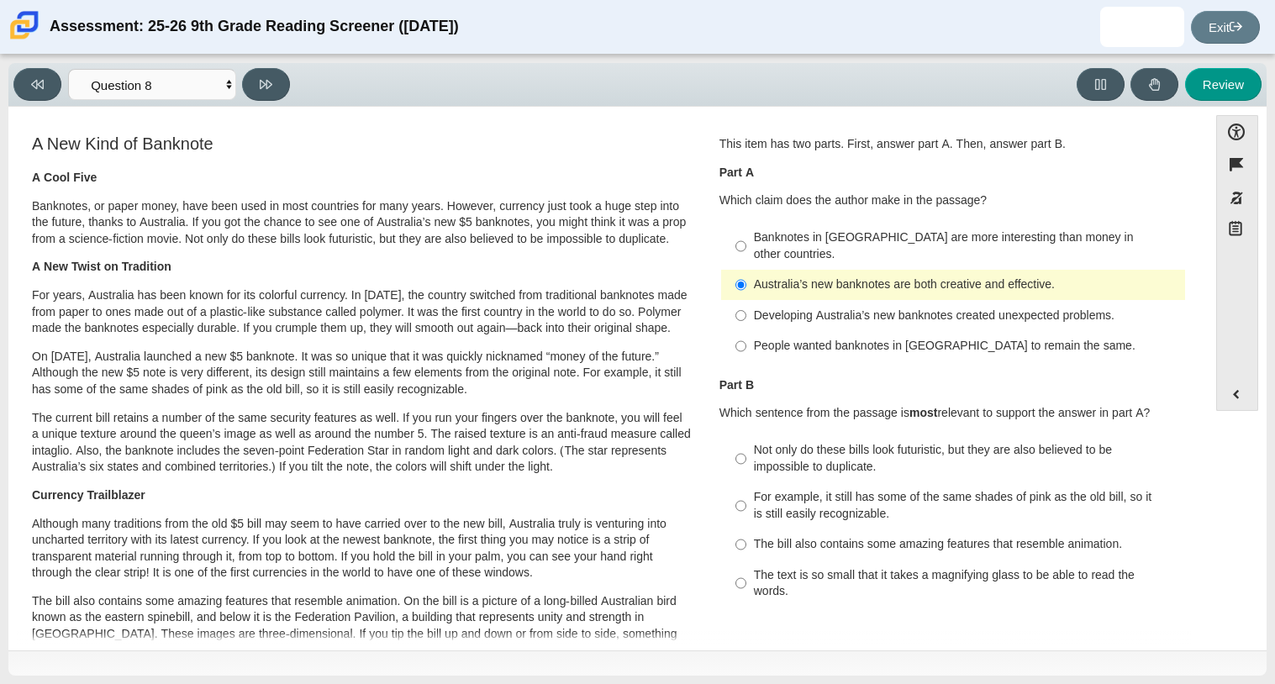
click at [873, 310] on label "Developing Australia’s new banknotes created unexpected problems. Developing Au…" at bounding box center [954, 315] width 461 height 30
click at [746, 310] on input "Developing Australia’s new banknotes created unexpected problems. Developing Au…" at bounding box center [740, 315] width 11 height 30
radio input "true"
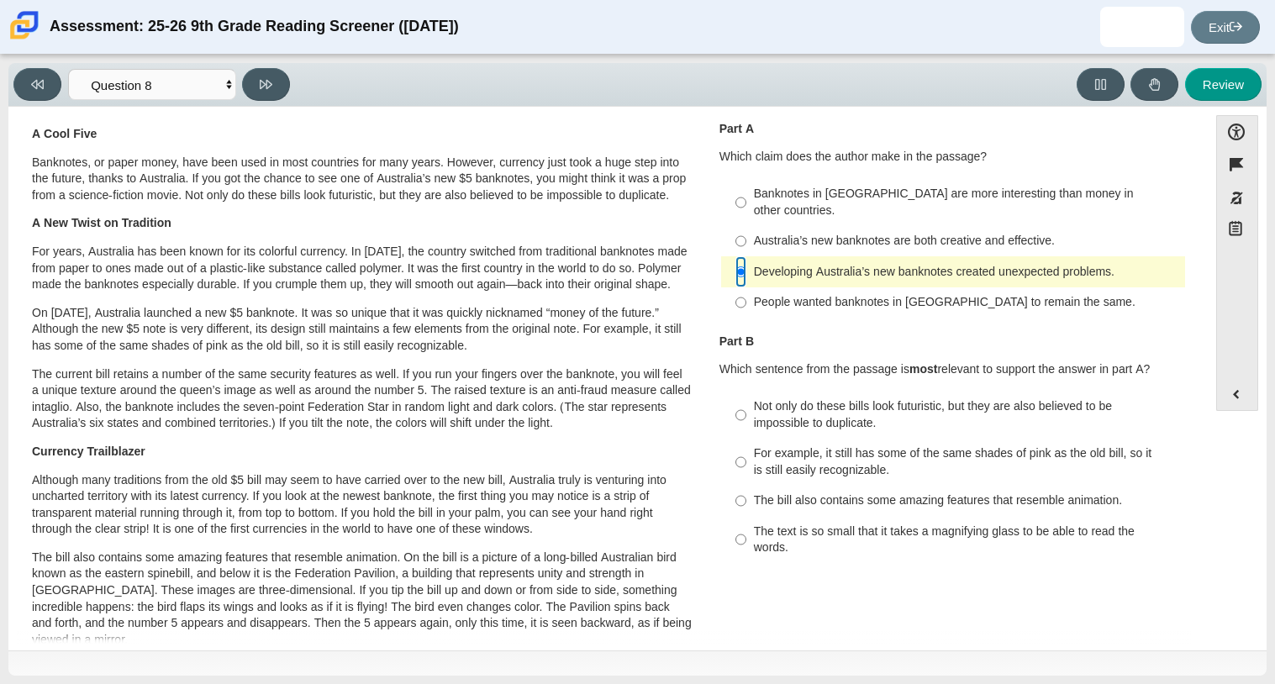
scroll to position [54, 0]
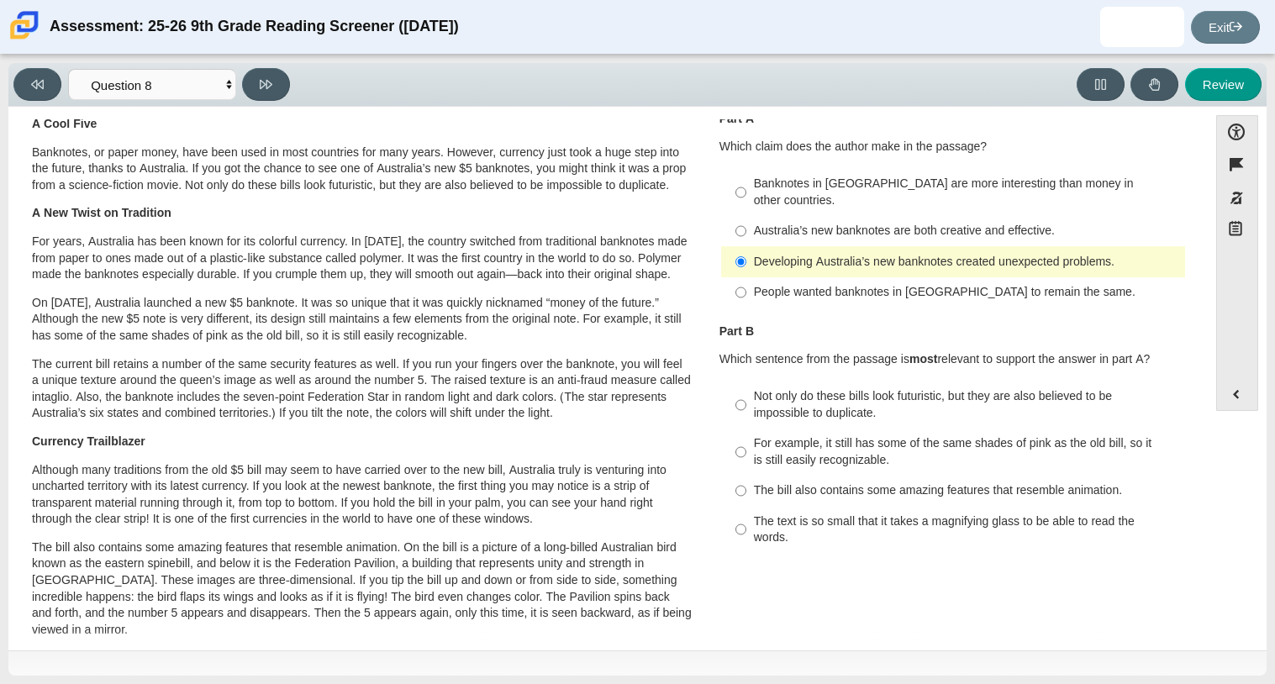
click at [1002, 392] on div "Not only do these bills look futuristic, but they are also believed to be impos…" at bounding box center [966, 404] width 424 height 33
click at [746, 392] on input "Not only do these bills look futuristic, but they are also believed to be impos…" at bounding box center [740, 405] width 11 height 47
radio input "true"
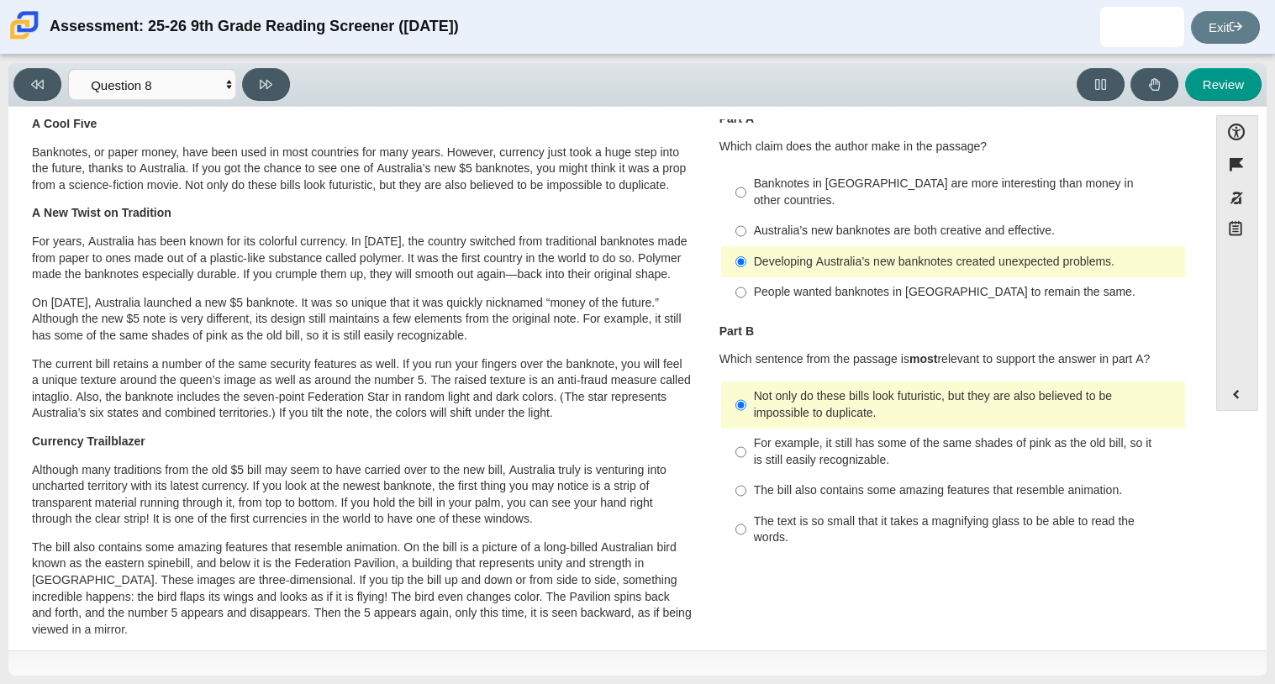
click at [924, 171] on label "Banknotes in [GEOGRAPHIC_DATA] are more interesting than money in other countri…" at bounding box center [954, 192] width 461 height 47
click at [746, 171] on input "Banknotes in [GEOGRAPHIC_DATA] are more interesting than money in other countri…" at bounding box center [740, 192] width 11 height 47
radio input "true"
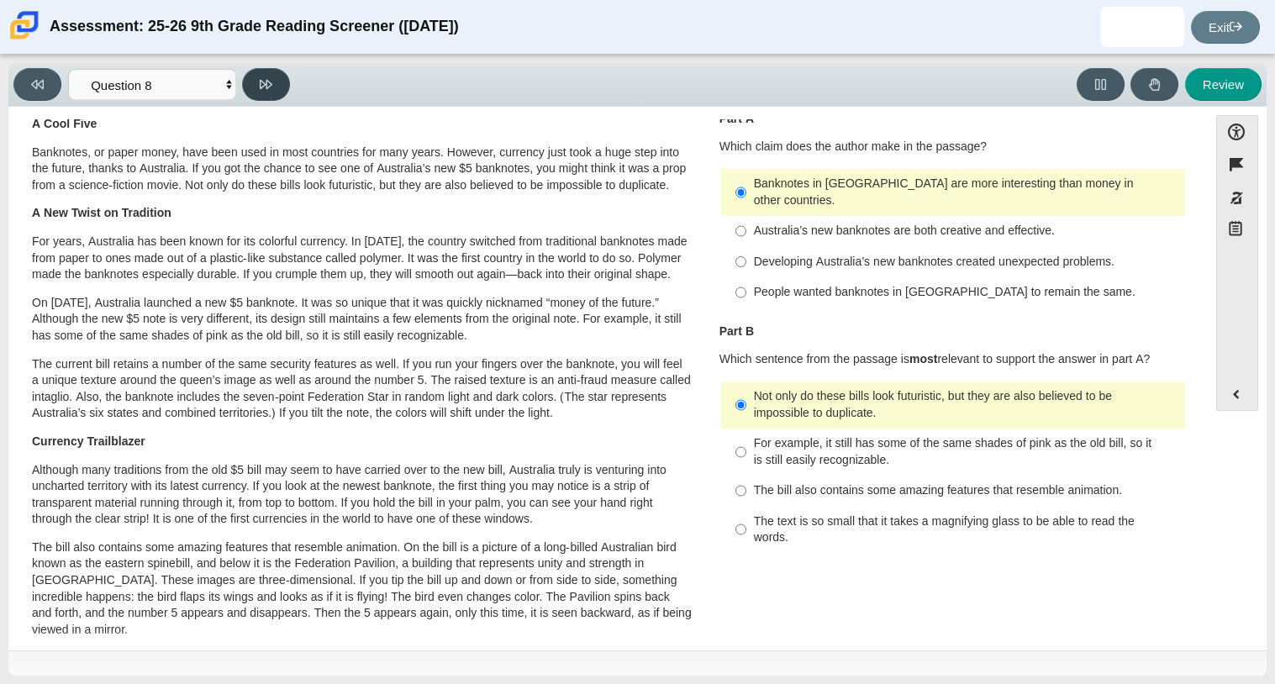
click at [271, 87] on icon at bounding box center [266, 84] width 13 height 13
select select "89f058d6-b15c-4ef5-a4b3-fdaffb8868b6"
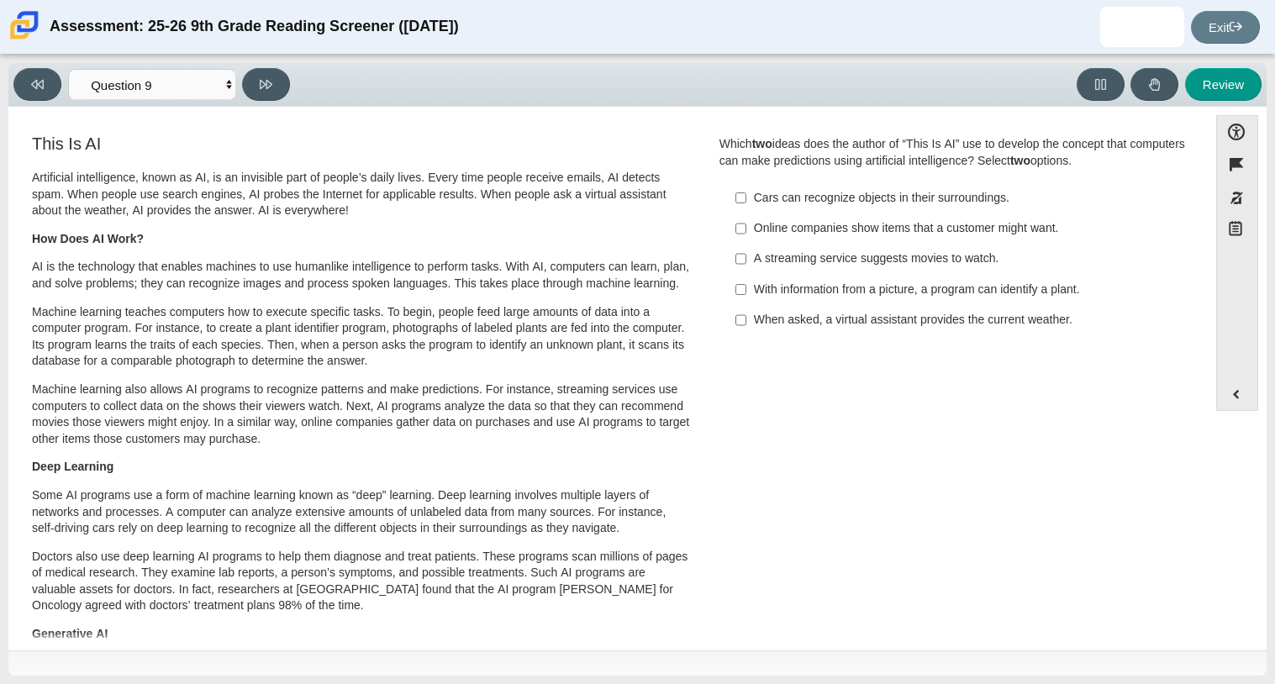
scroll to position [2, 0]
click at [815, 191] on div "Cars can recognize objects in their surroundings." at bounding box center [966, 196] width 424 height 17
click at [746, 191] on input "Cars can recognize objects in their surroundings. Cars can recognize objects in…" at bounding box center [740, 196] width 11 height 30
checkbox input "true"
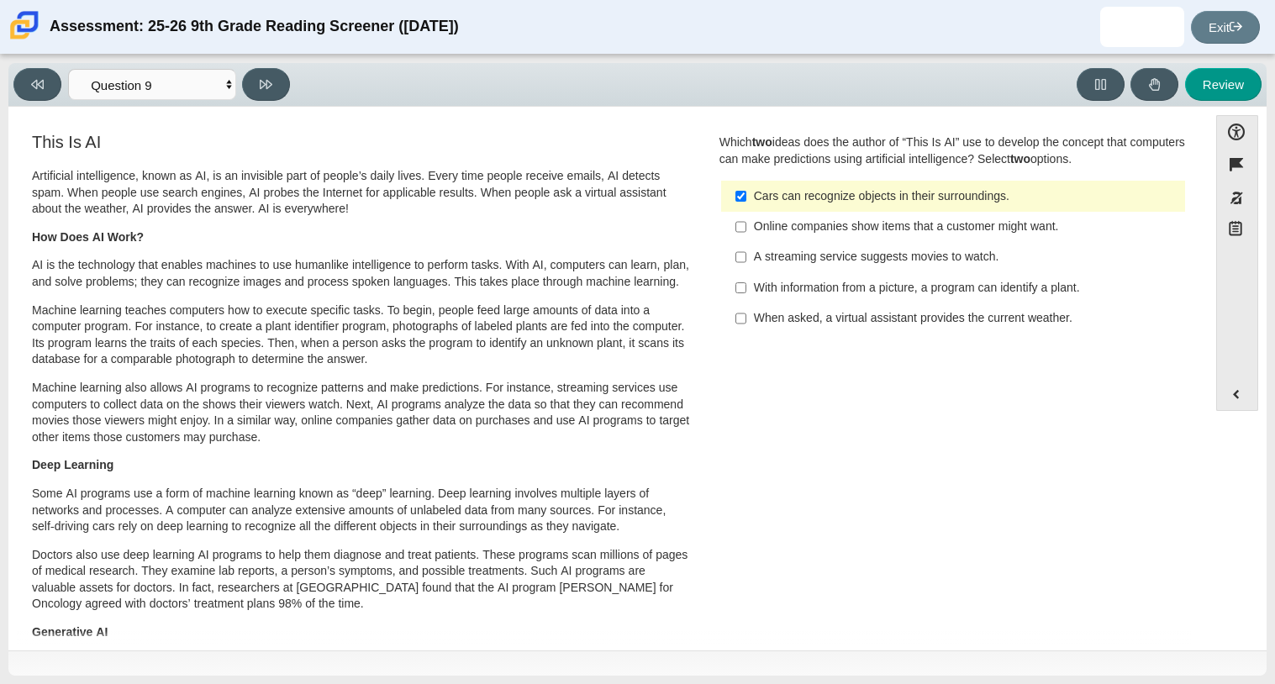
click at [826, 230] on div "Online companies show items that a customer might want." at bounding box center [966, 226] width 424 height 17
click at [746, 230] on input "Online companies show items that a customer might want. Online companies show i…" at bounding box center [740, 227] width 11 height 30
checkbox input "true"
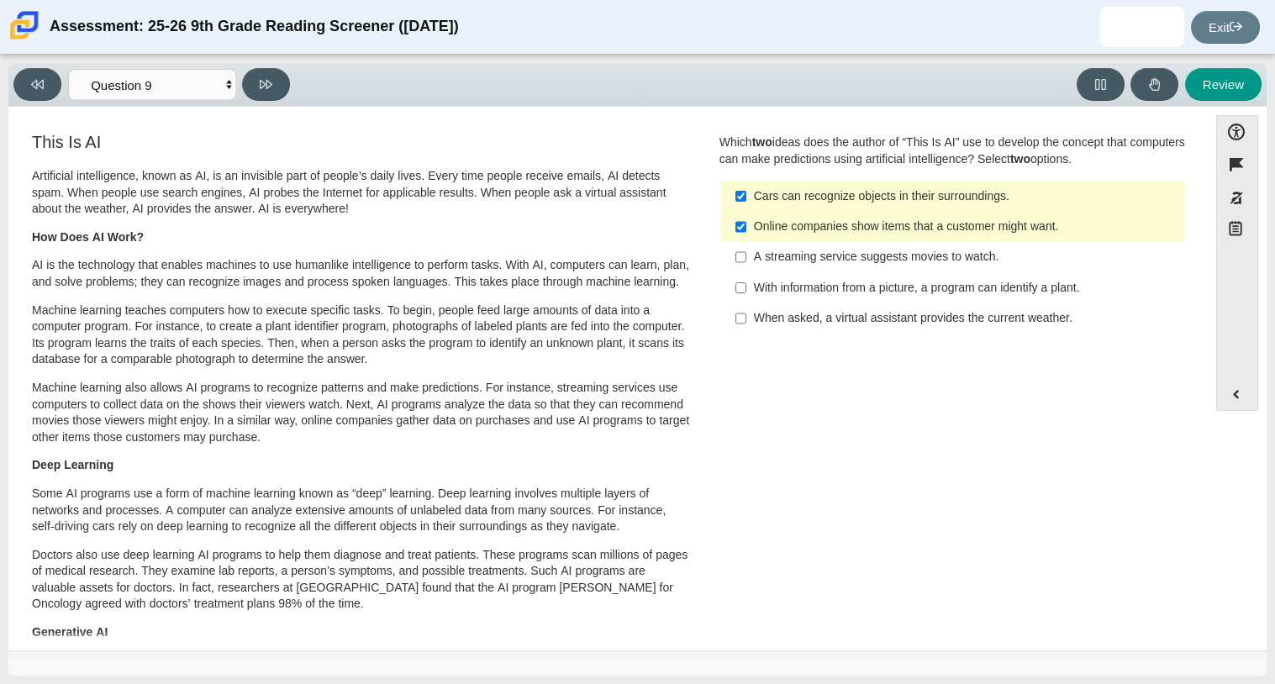
click at [300, 80] on div "Review" at bounding box center [780, 84] width 966 height 33
click at [267, 83] on icon at bounding box center [266, 84] width 13 height 13
select select "cdf3c14e-a918-44d1-9b63-3db0fa81641e"
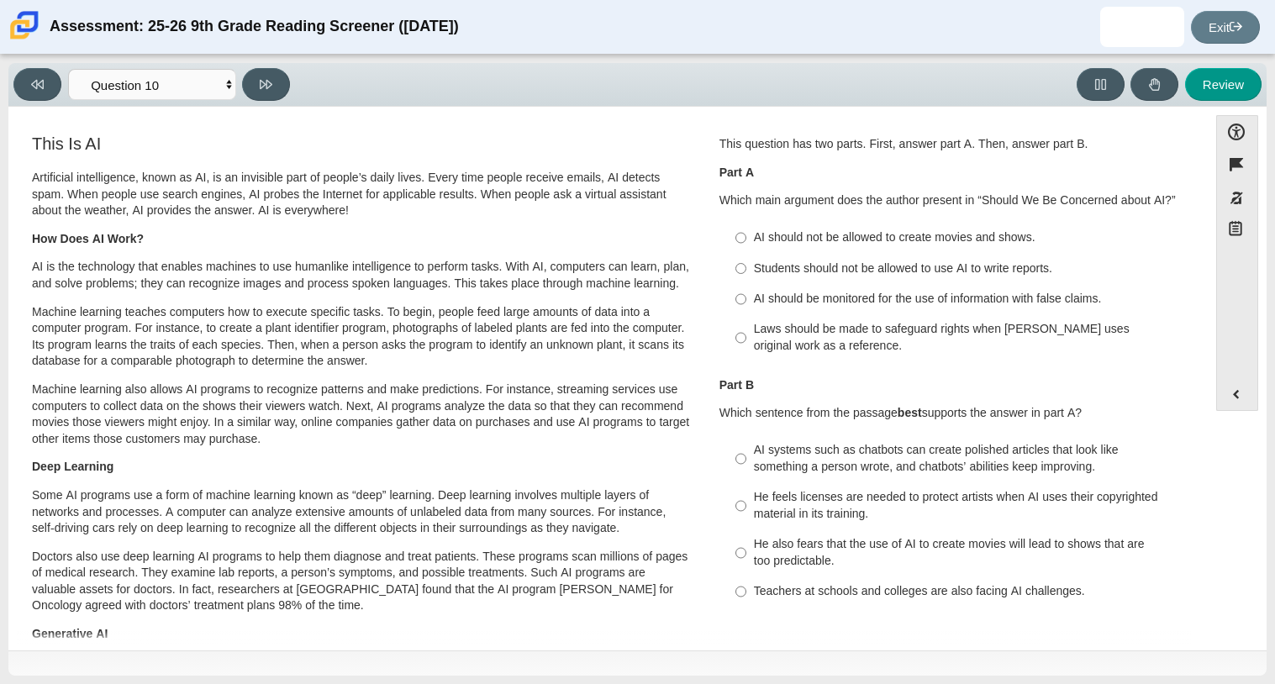
click at [426, 259] on p "AI is the technology that enables machines to use humanlike intelligence to per…" at bounding box center [362, 275] width 660 height 33
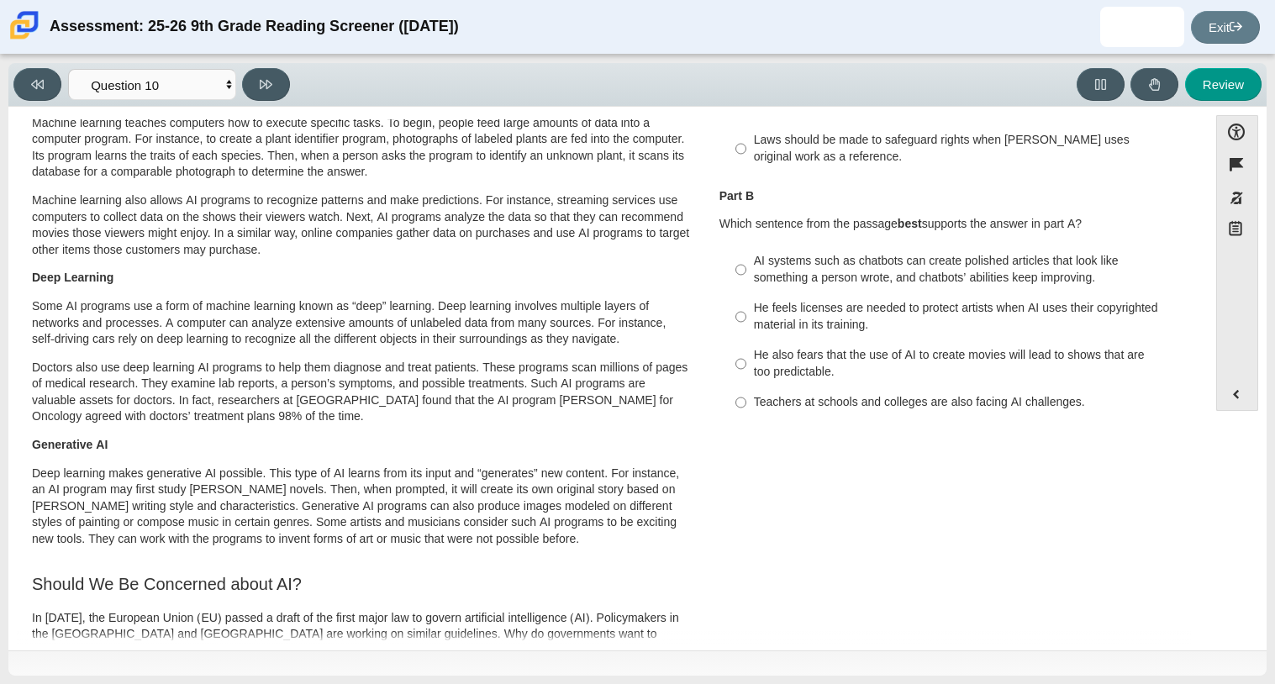
scroll to position [0, 0]
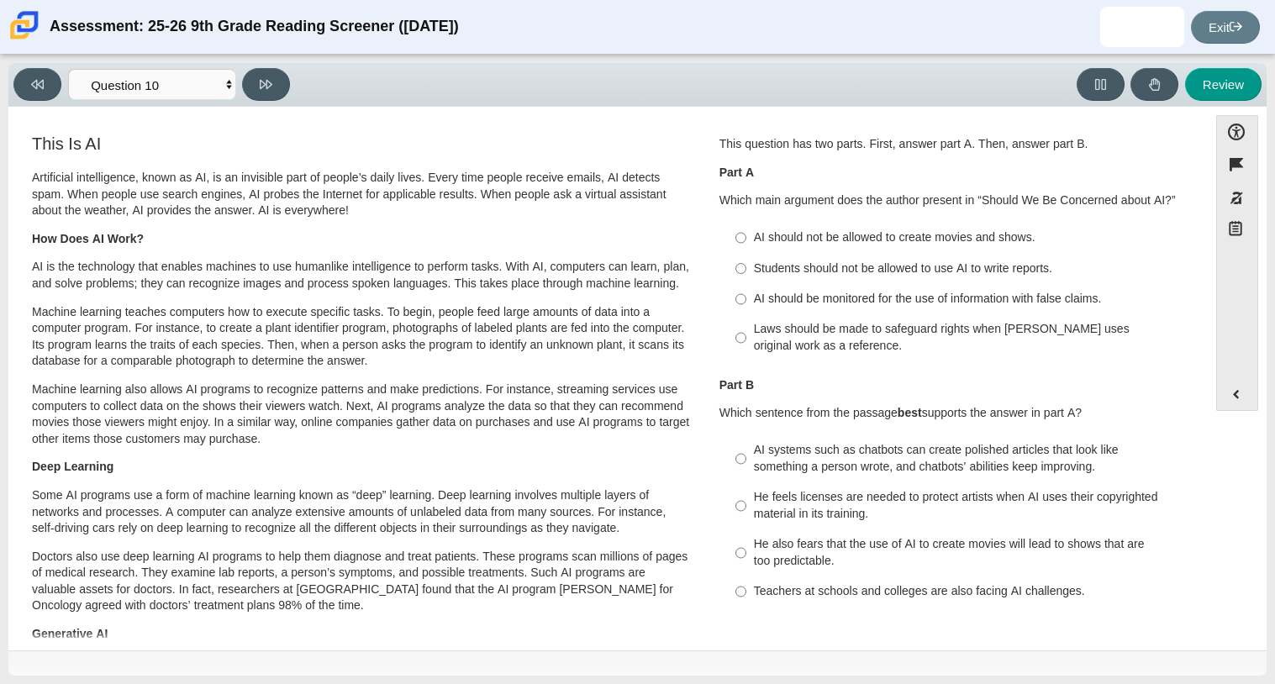
click at [895, 308] on label "AI should be monitored for the use of information with false claims. AI should …" at bounding box center [954, 299] width 461 height 30
click at [746, 308] on input "AI should be monitored for the use of information with false claims. AI should …" at bounding box center [740, 299] width 11 height 30
radio input "true"
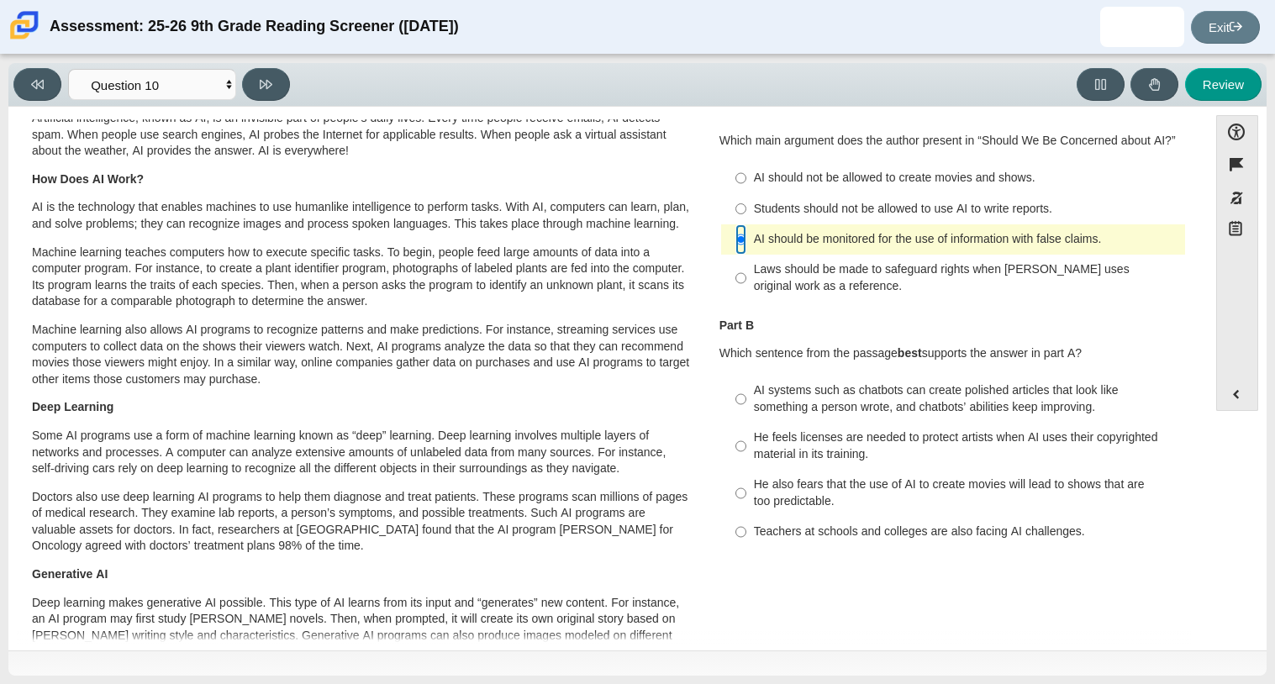
scroll to position [47, 0]
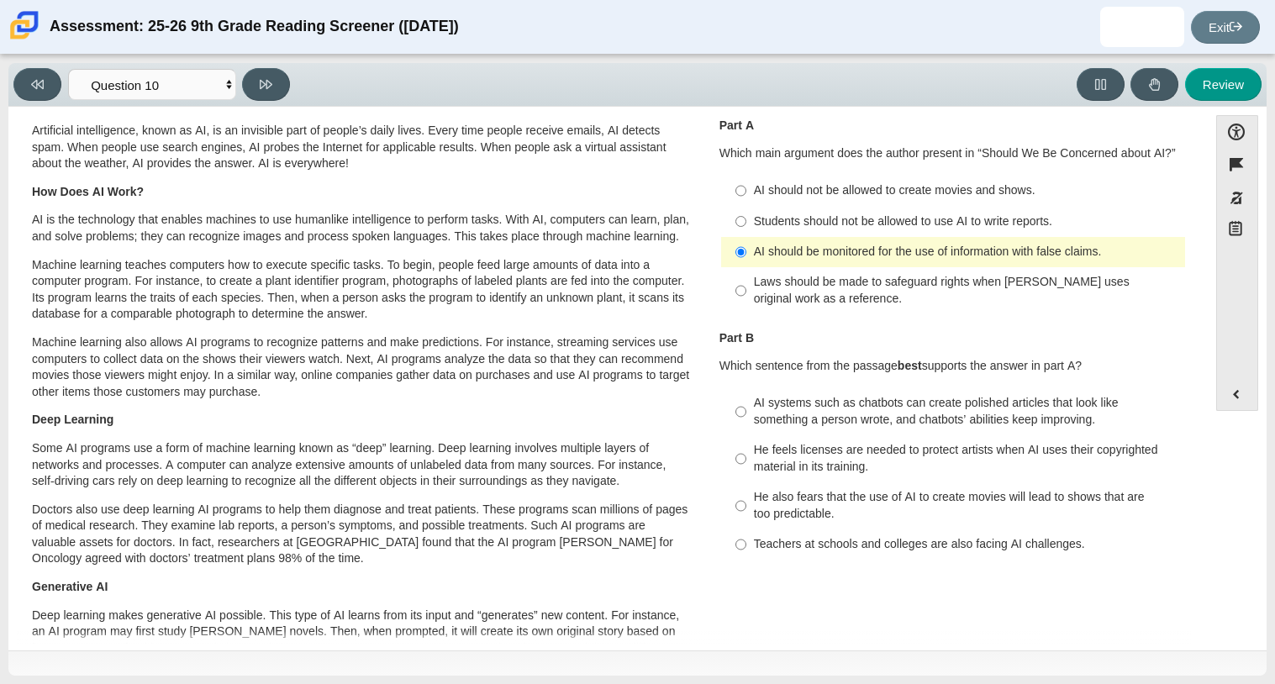
click at [901, 540] on div "Teachers at schools and colleges are also facing AI challenges." at bounding box center [966, 544] width 424 height 17
click at [746, 540] on input "Teachers at schools and colleges are also facing AI challenges. Teachers at sch…" at bounding box center [740, 544] width 11 height 30
radio input "true"
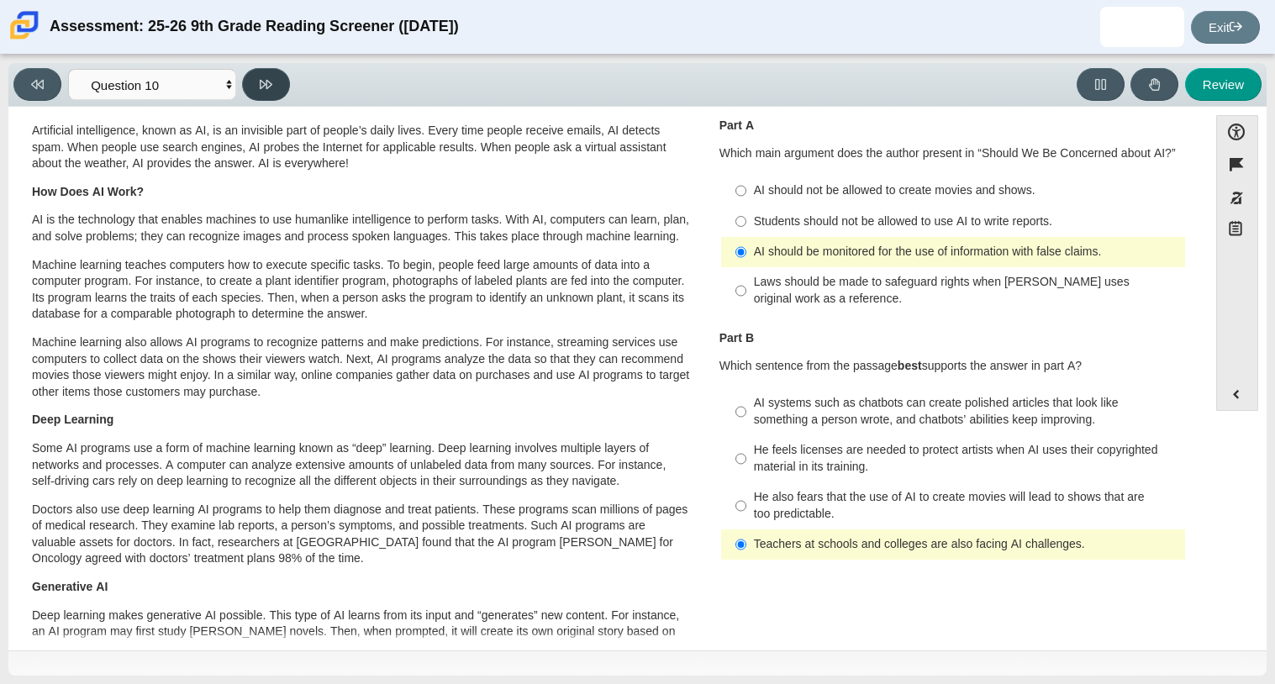
click at [266, 88] on icon at bounding box center [266, 84] width 13 height 13
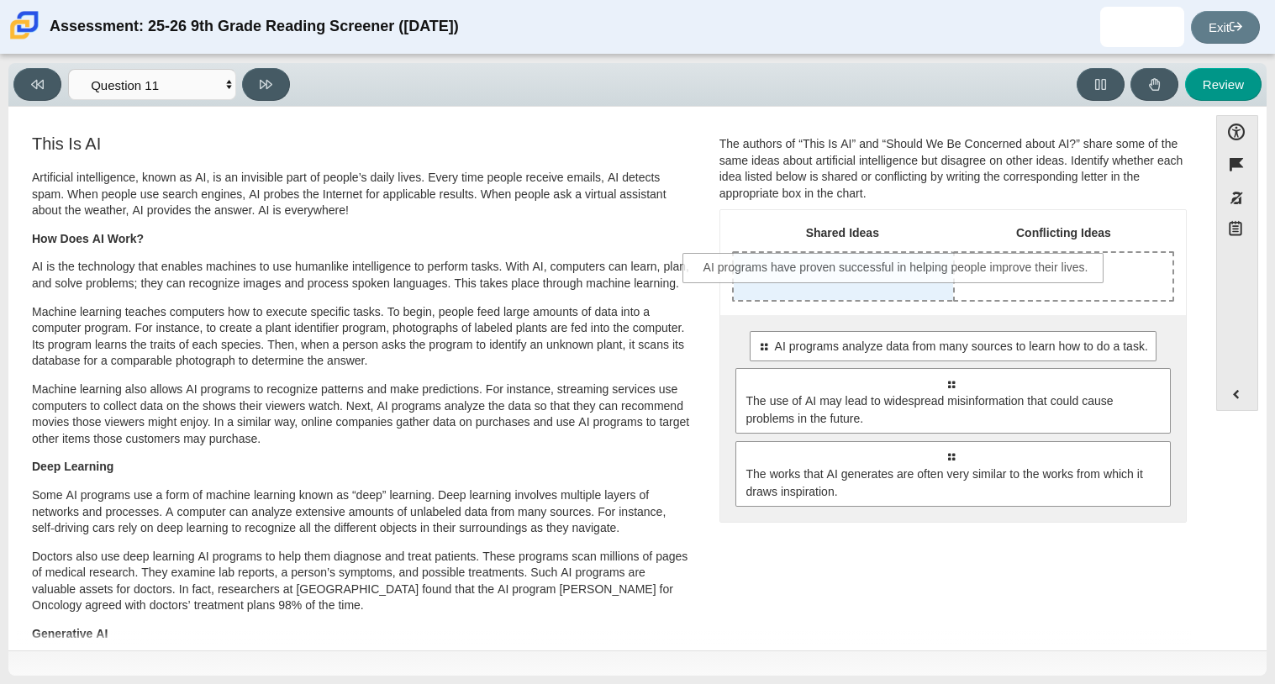
drag, startPoint x: 871, startPoint y: 355, endPoint x: 818, endPoint y: 276, distance: 95.1
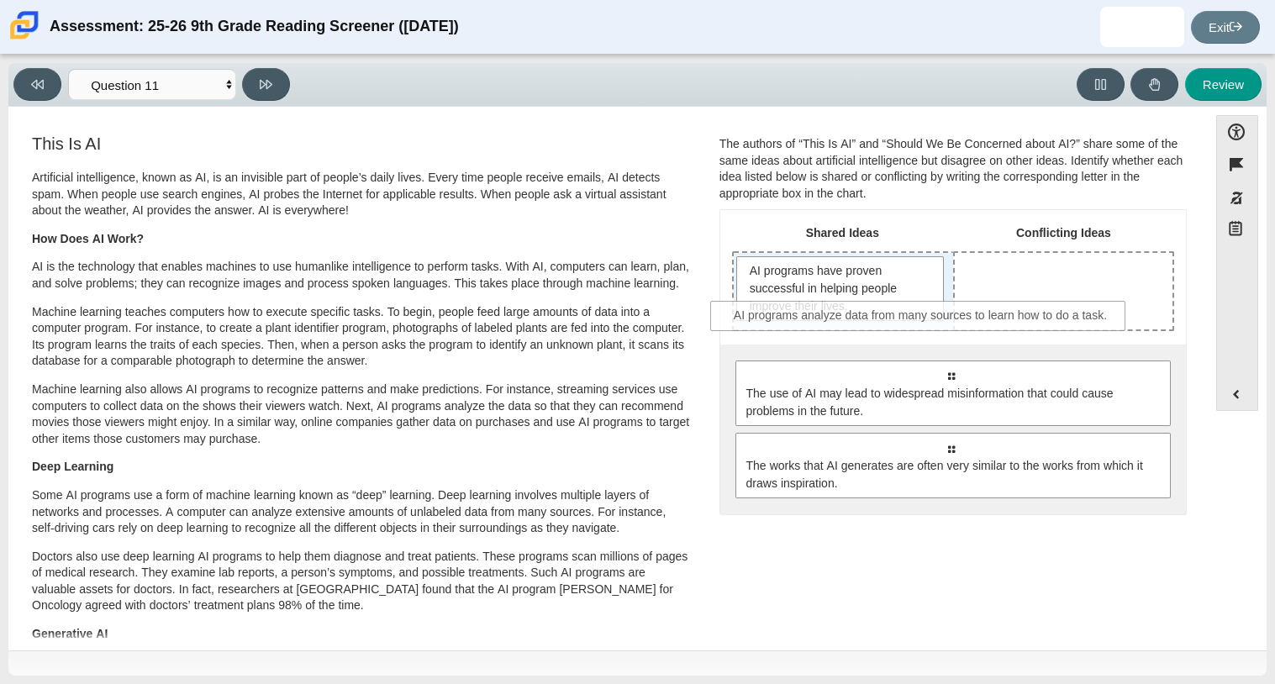
drag, startPoint x: 862, startPoint y: 384, endPoint x: 834, endPoint y: 325, distance: 65.4
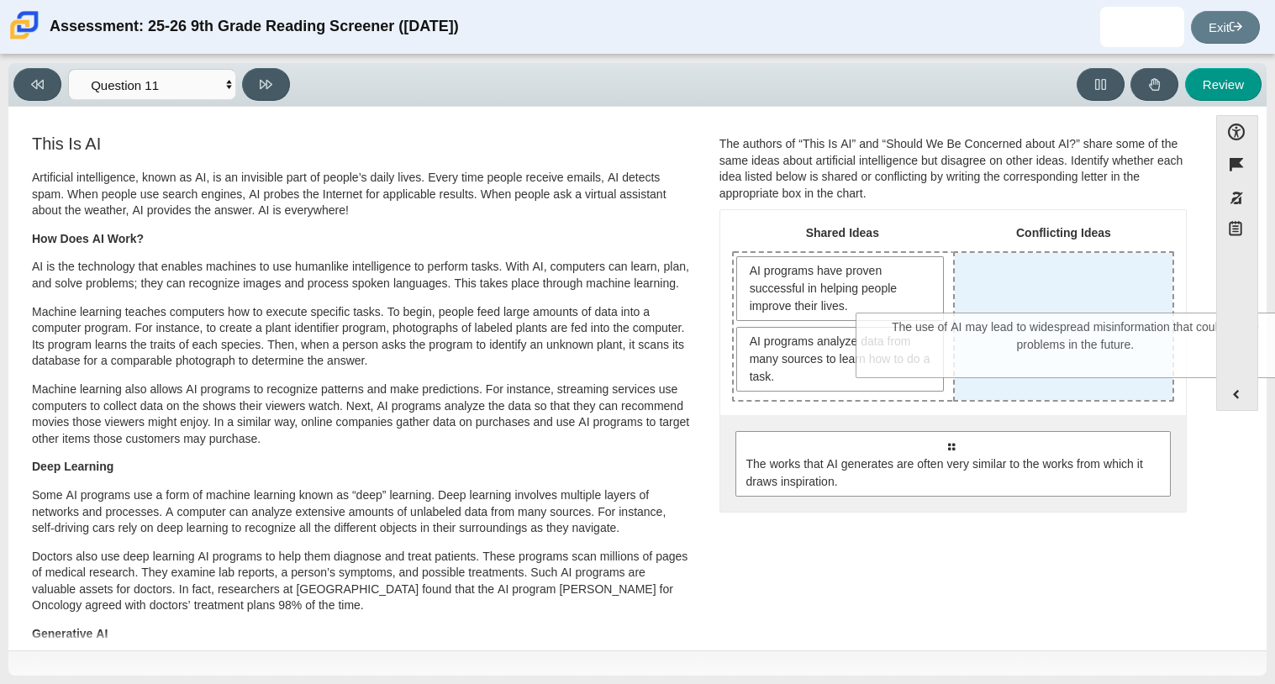
drag, startPoint x: 864, startPoint y: 459, endPoint x: 989, endPoint y: 341, distance: 171.8
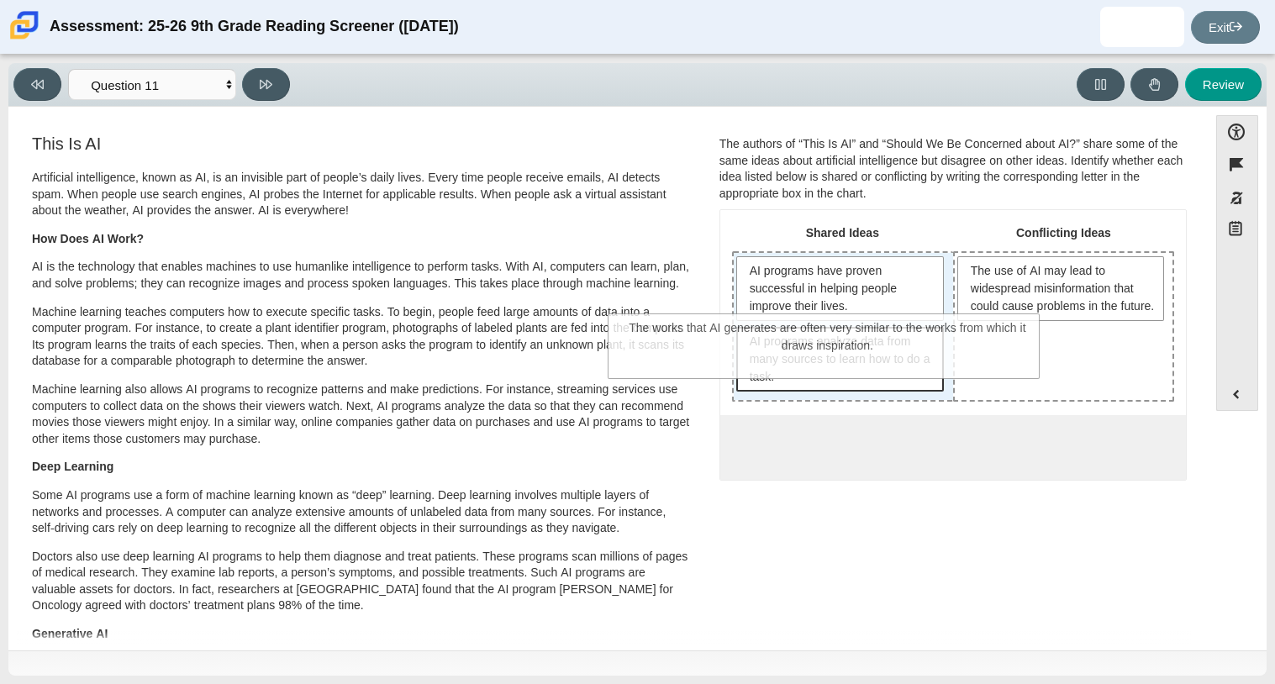
drag, startPoint x: 951, startPoint y: 484, endPoint x: 826, endPoint y: 364, distance: 173.5
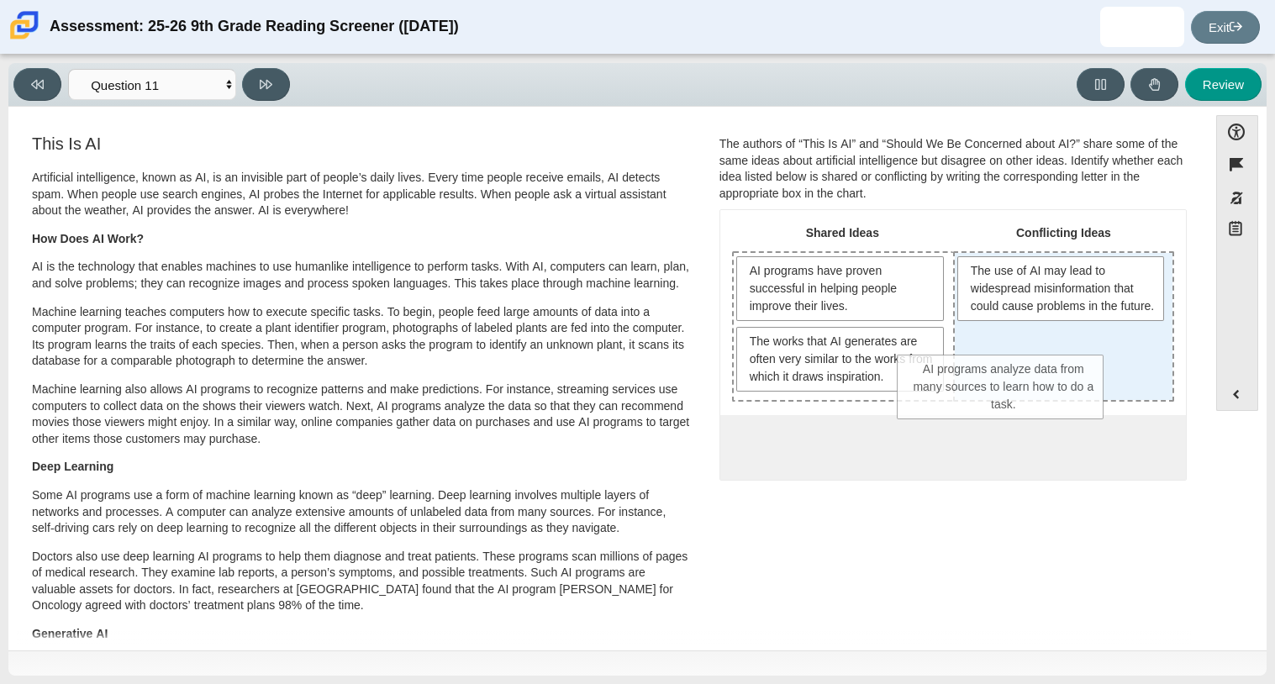
drag, startPoint x: 858, startPoint y: 429, endPoint x: 1023, endPoint y: 387, distance: 170.8
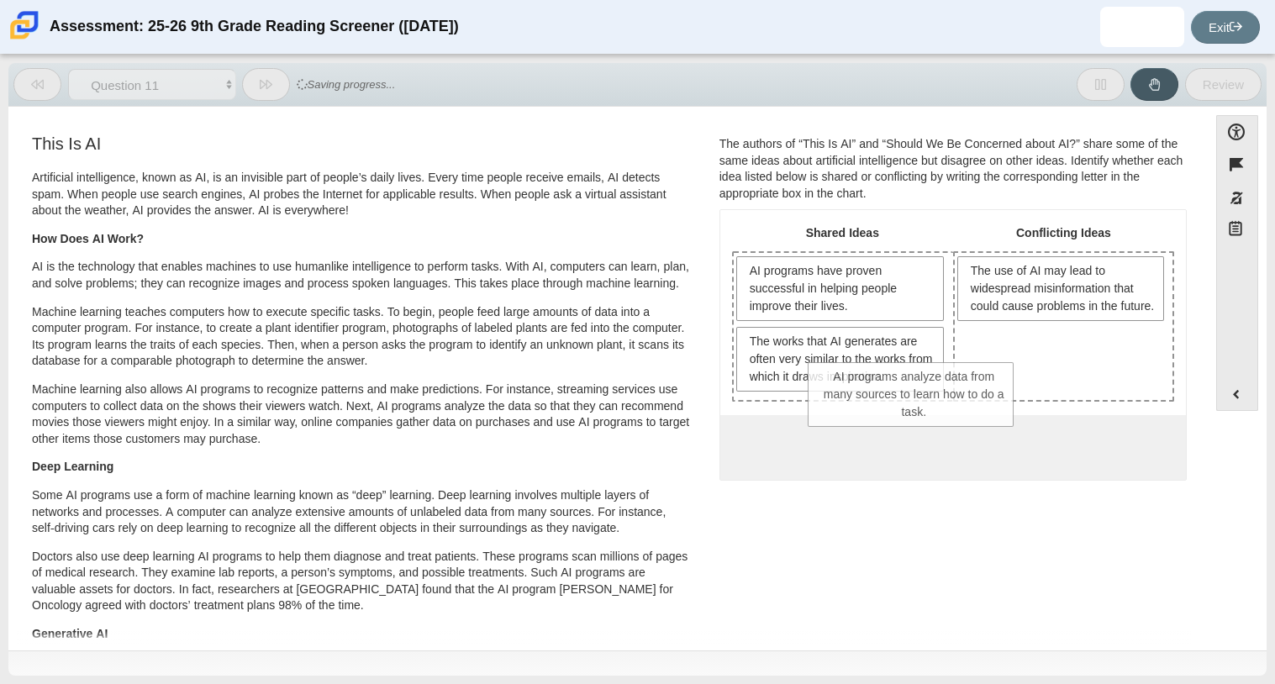
drag, startPoint x: 999, startPoint y: 385, endPoint x: 856, endPoint y: 403, distance: 144.0
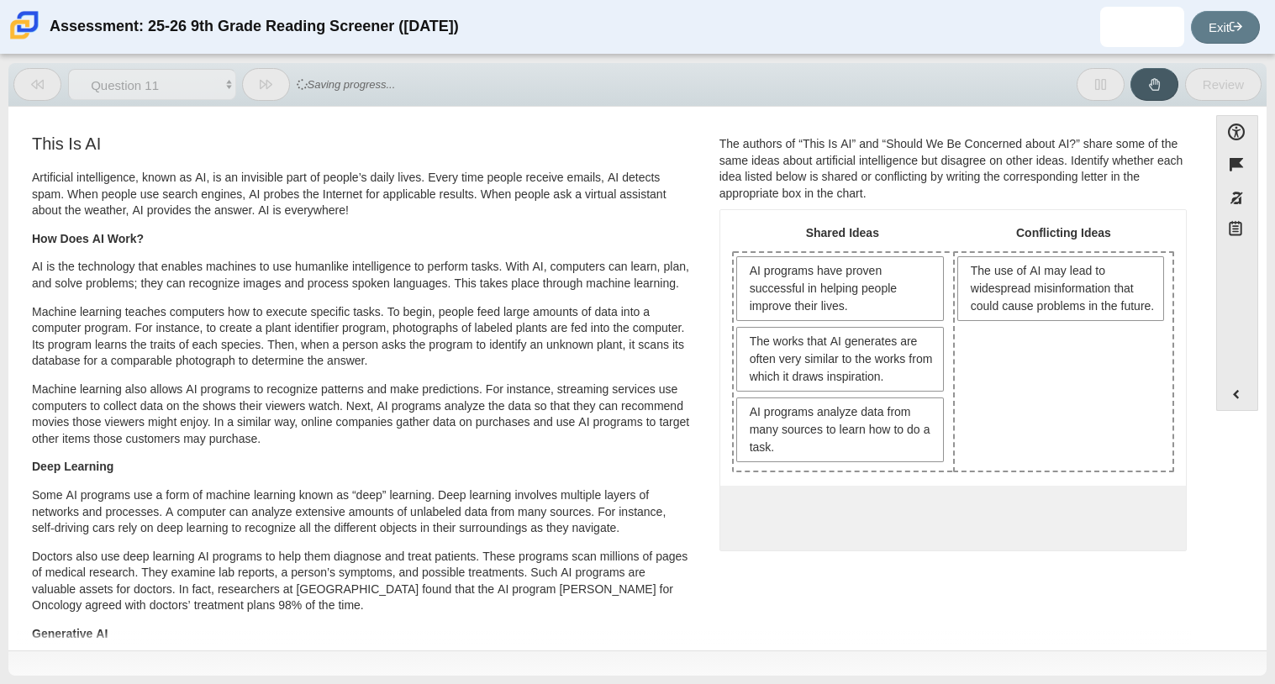
click at [856, 403] on span "AI programs analyze data from many sources to learn how to do a task." at bounding box center [843, 429] width 186 height 53
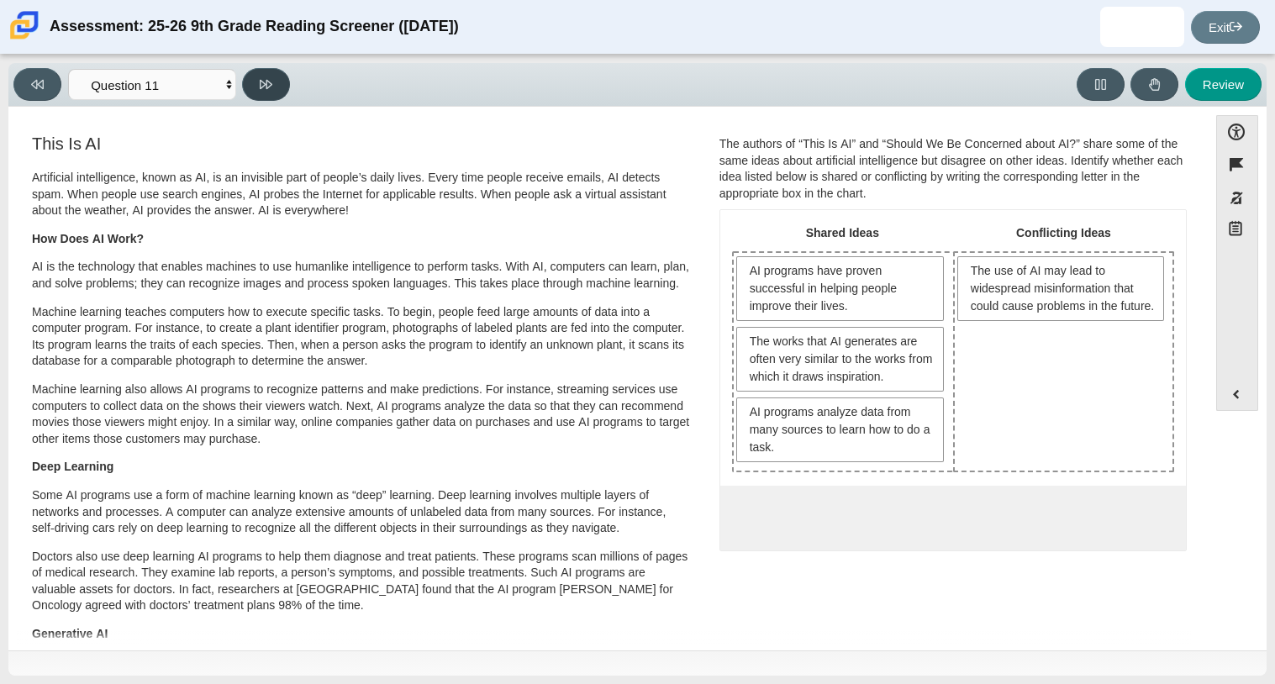
click at [267, 80] on icon at bounding box center [266, 84] width 13 height 13
select select "c3effed4-44ce-4a19-bd96-1787f34e9b4c"
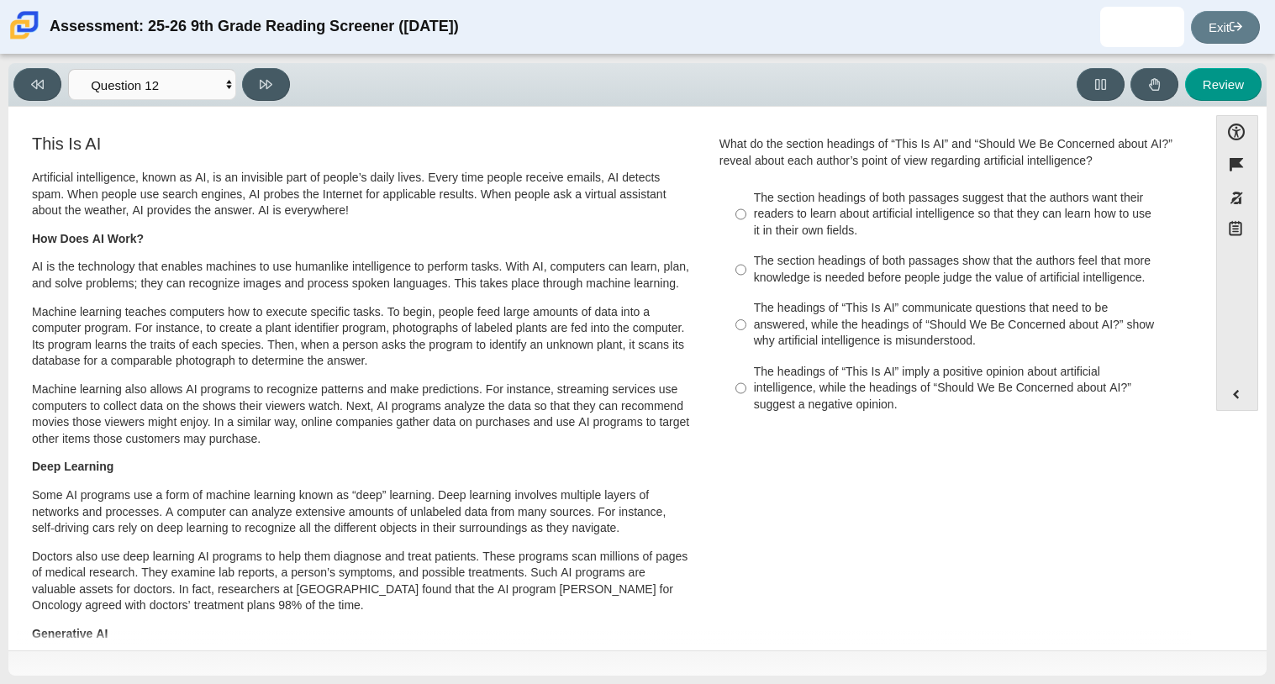
click at [754, 321] on div "The headings of “This Is AI” communicate questions that need to be answered, wh…" at bounding box center [966, 325] width 424 height 50
click at [746, 321] on input "The headings of “This Is AI” communicate questions that need to be answered, wh…" at bounding box center [740, 325] width 11 height 64
radio input "true"
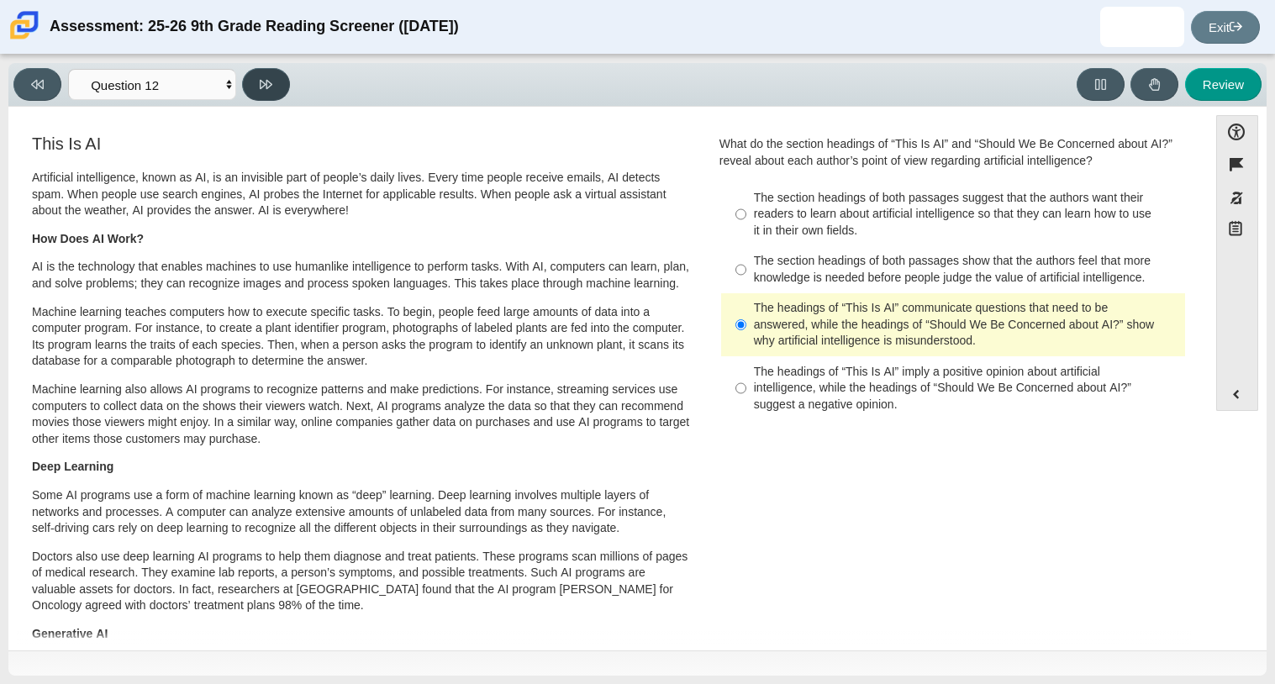
click at [263, 80] on icon at bounding box center [266, 84] width 13 height 13
select select "review"
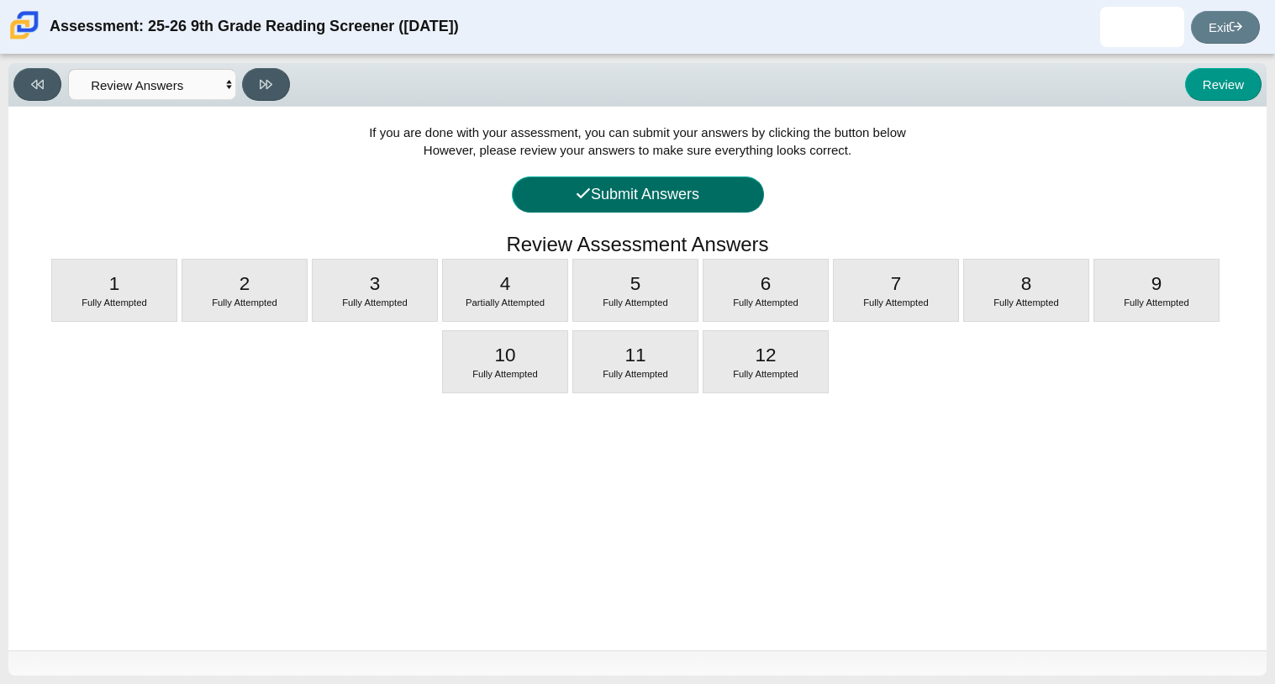
click at [587, 184] on button "Submit Answers" at bounding box center [638, 194] width 252 height 36
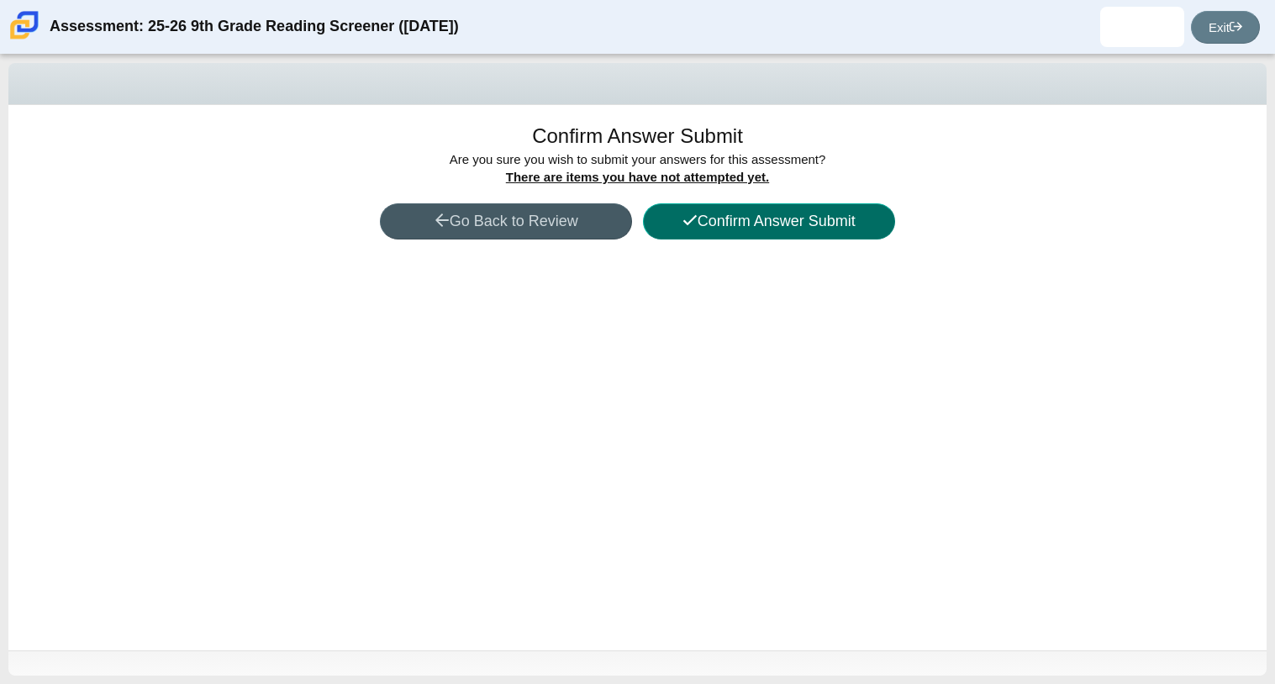
click at [701, 218] on button "Confirm Answer Submit" at bounding box center [769, 221] width 252 height 36
